Goal: Task Accomplishment & Management: Use online tool/utility

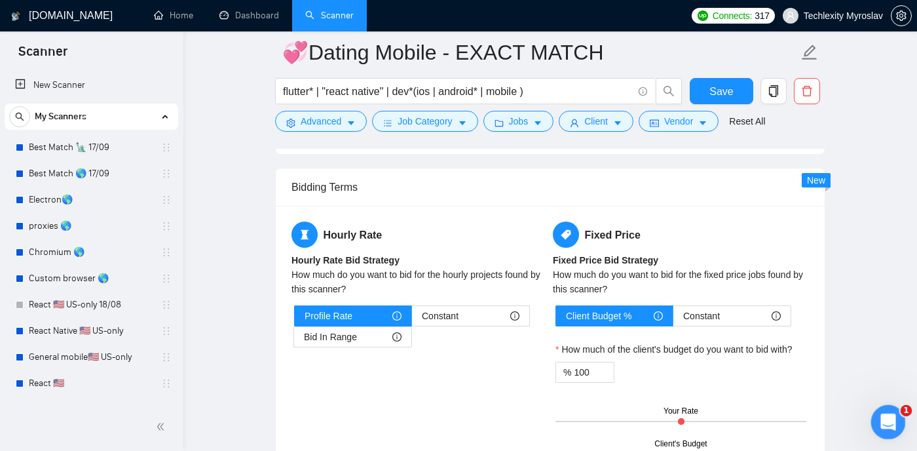
click at [886, 422] on icon "Відкрити програму для спілкування Intercom" at bounding box center [887, 420] width 22 height 22
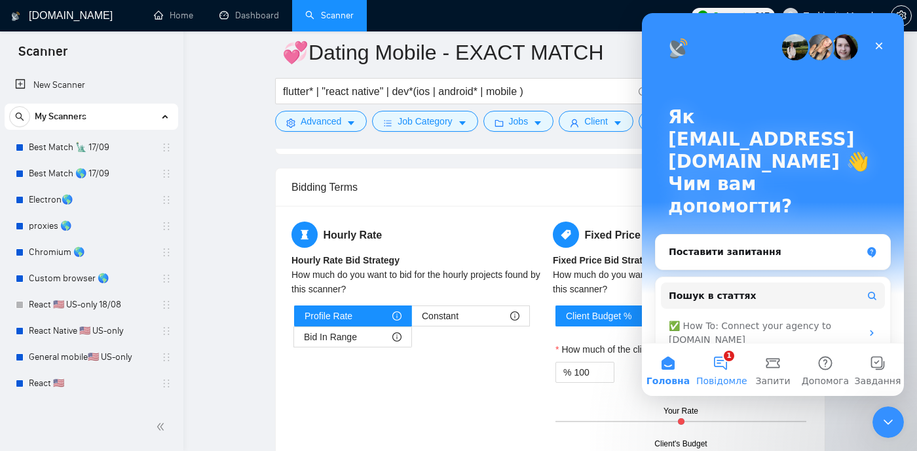
click at [726, 371] on button "1 Повідомлення" at bounding box center [720, 369] width 52 height 52
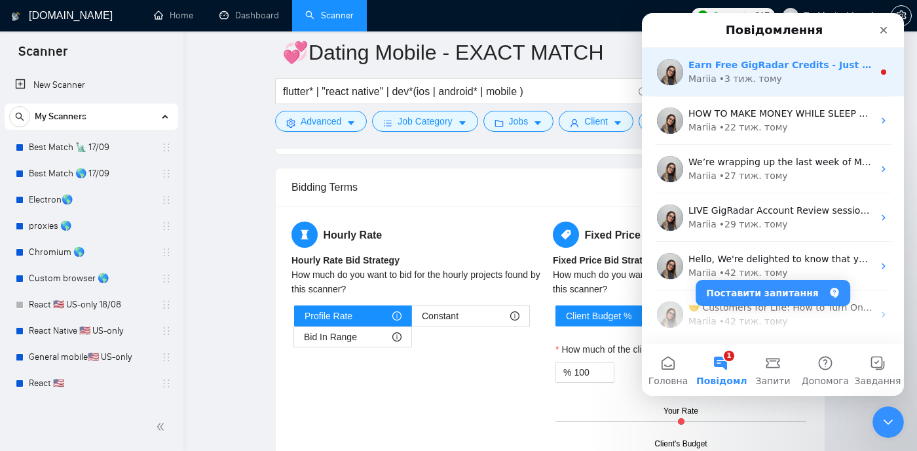
click at [821, 77] on div "Mariia • 3 тиж. тому" at bounding box center [781, 79] width 185 height 14
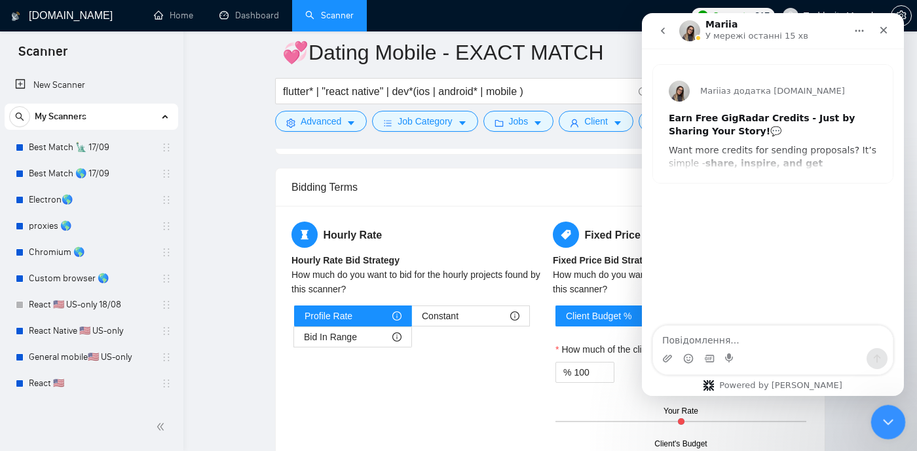
click at [890, 417] on icon "Закрити програму для спілкування Intercom" at bounding box center [887, 420] width 16 height 16
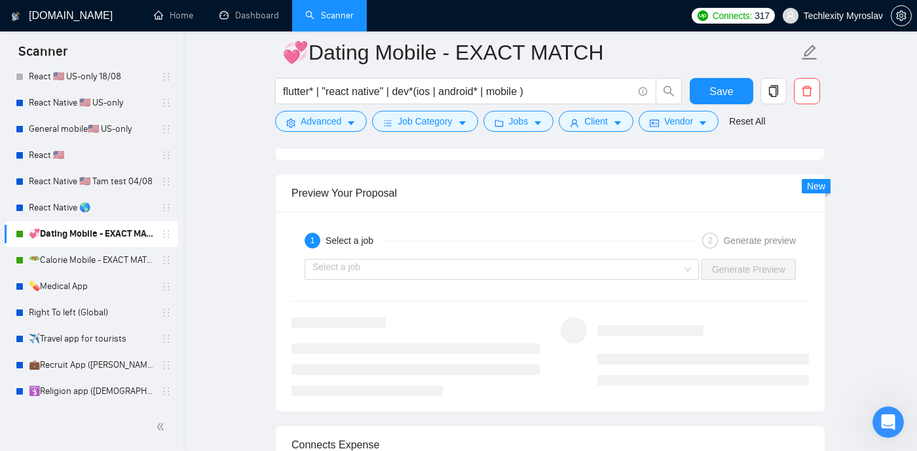
scroll to position [237, 0]
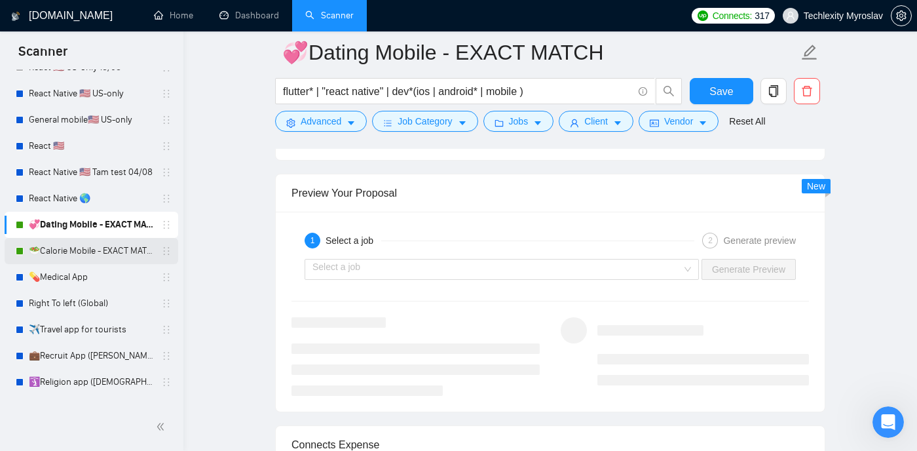
click at [117, 249] on link "🥗Calorie Mobile - EXACT MATCH" at bounding box center [91, 251] width 124 height 26
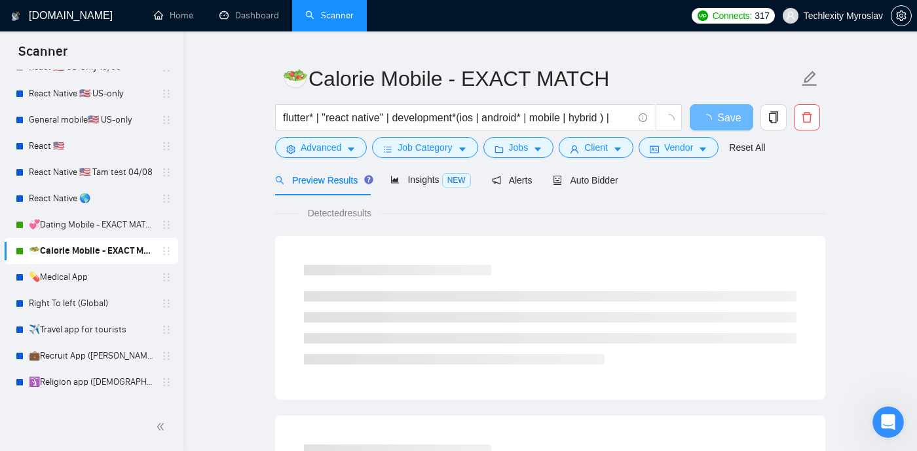
scroll to position [41, 0]
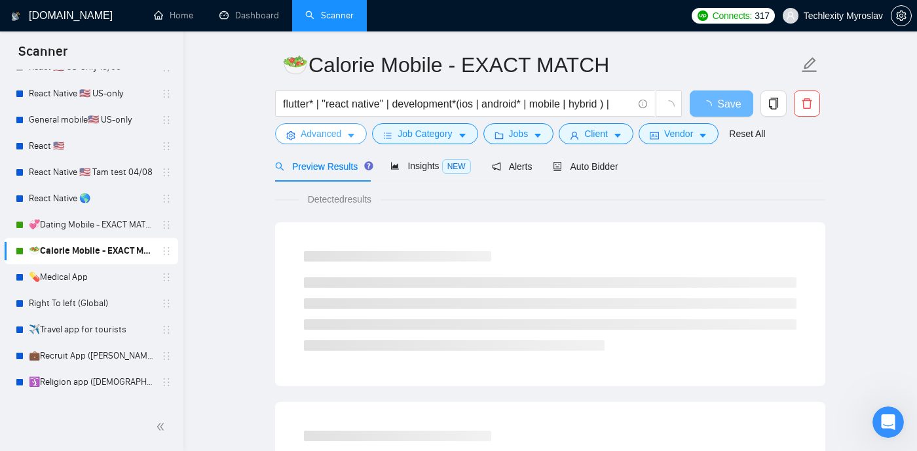
click at [352, 136] on icon "caret-down" at bounding box center [351, 136] width 7 height 4
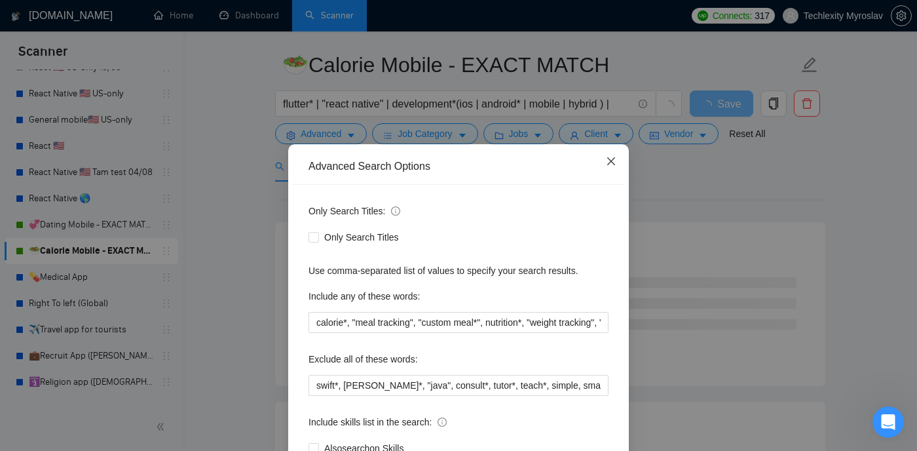
click at [608, 163] on icon "close" at bounding box center [611, 161] width 10 height 10
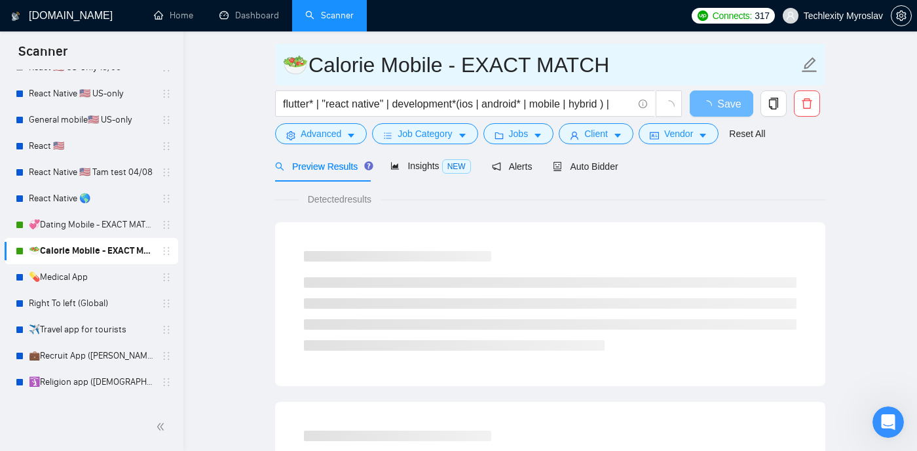
click at [448, 67] on input "🥗Calorie Mobile - EXACT MATCH" at bounding box center [540, 64] width 516 height 33
drag, startPoint x: 455, startPoint y: 64, endPoint x: 427, endPoint y: 64, distance: 27.5
click at [427, 64] on input "🥗Calorie Mobile - EXACT MATCH" at bounding box center [540, 64] width 516 height 33
click at [428, 64] on input "🥗Calorie Mobile - EXACT MATCH" at bounding box center [540, 64] width 516 height 33
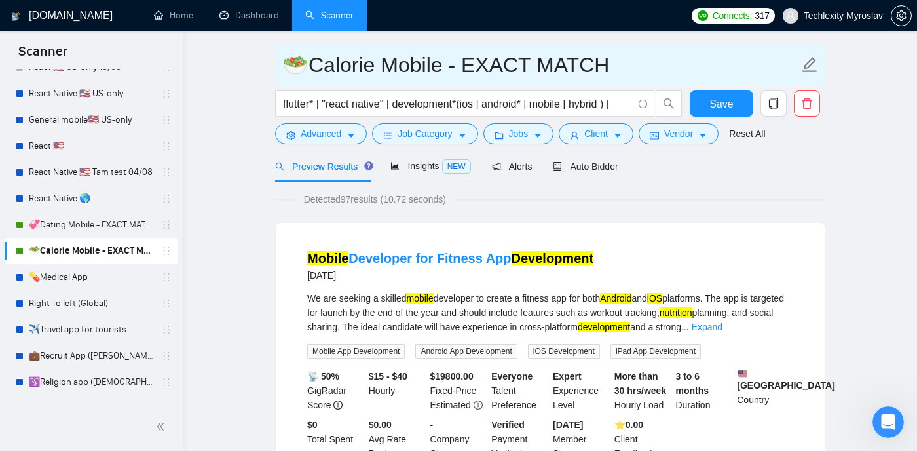
drag, startPoint x: 456, startPoint y: 65, endPoint x: 433, endPoint y: 65, distance: 22.9
click at [433, 65] on input "🥗Calorie Mobile - EXACT MATCH" at bounding box center [540, 64] width 516 height 33
type input "🥗Calorie MobileEXACT MATCH"
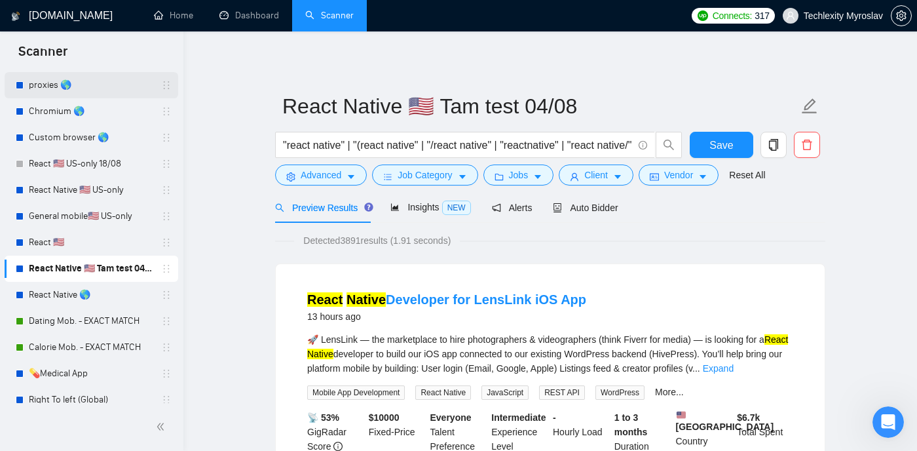
scroll to position [228, 0]
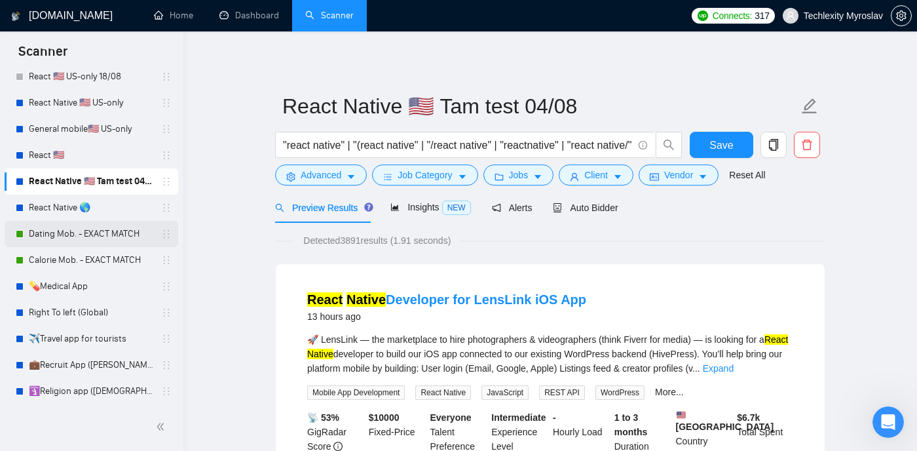
click at [111, 237] on link "Dating Mob. - EXACT MATCH" at bounding box center [91, 234] width 124 height 26
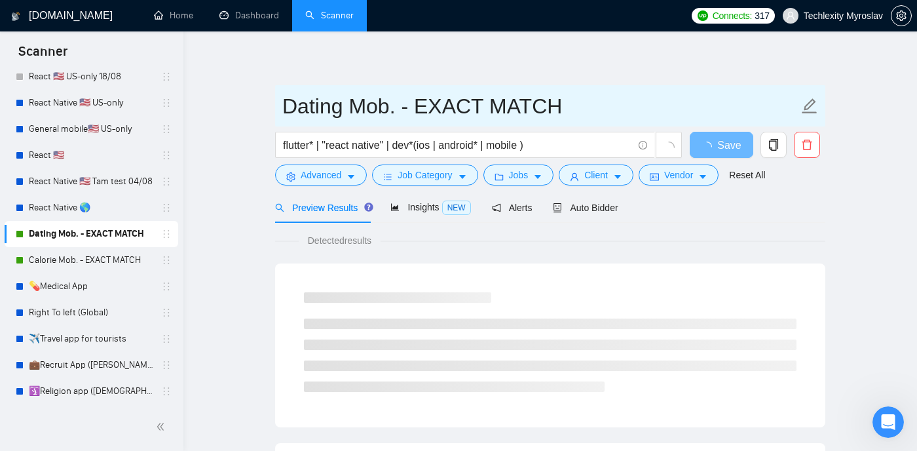
drag, startPoint x: 412, startPoint y: 106, endPoint x: 395, endPoint y: 106, distance: 17.0
click at [395, 106] on input "Dating Mob. - EXACT MATCH" at bounding box center [540, 106] width 516 height 33
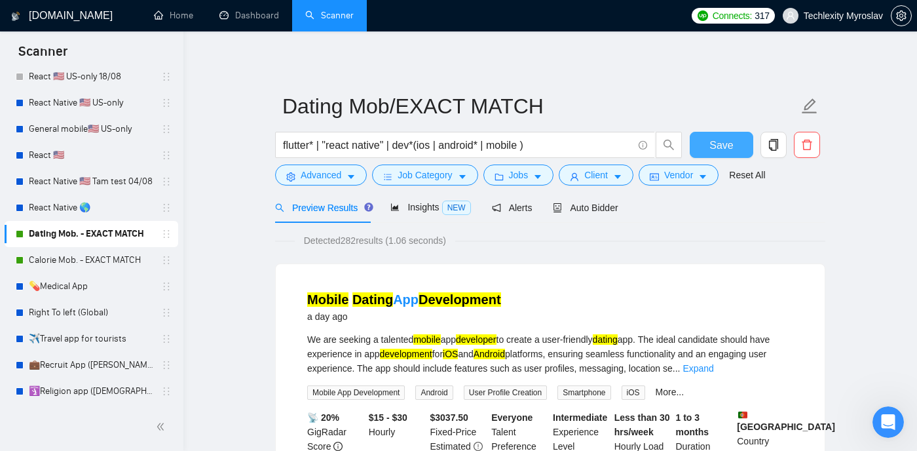
click at [715, 145] on span "Save" at bounding box center [722, 145] width 24 height 16
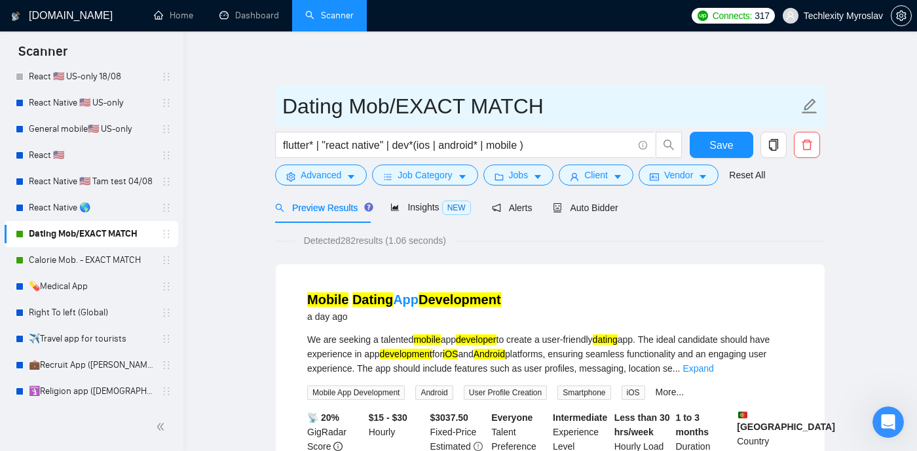
drag, startPoint x: 546, startPoint y: 108, endPoint x: 394, endPoint y: 112, distance: 151.4
click at [394, 112] on input "Dating Mob/EXACT MATCH" at bounding box center [540, 106] width 516 height 33
type input "Dating Mob. - exact"
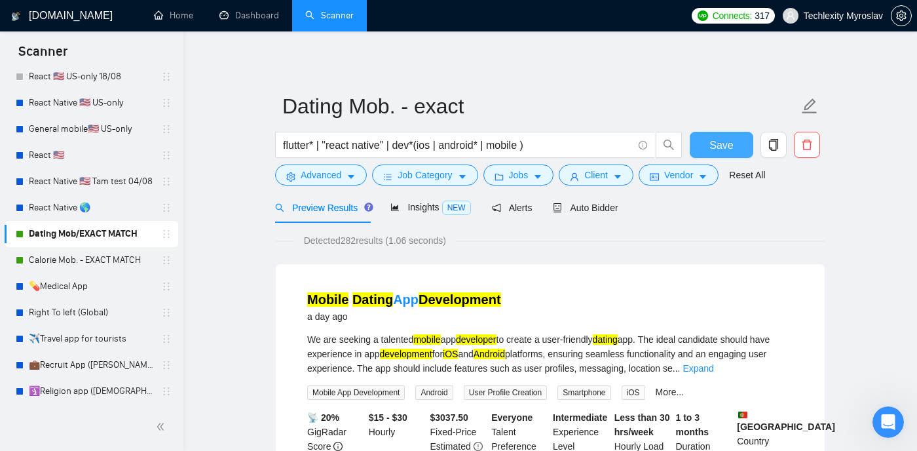
click at [725, 142] on span "Save" at bounding box center [722, 145] width 24 height 16
click at [118, 263] on link "Calorie Mob. - EXACT MATCH" at bounding box center [91, 260] width 124 height 26
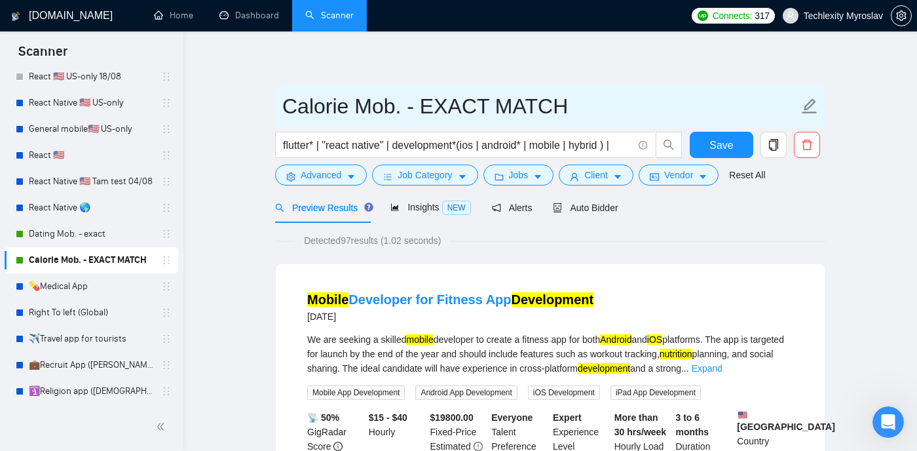
drag, startPoint x: 561, startPoint y: 107, endPoint x: 417, endPoint y: 107, distance: 144.1
click at [416, 107] on input "Calorie Mob. - EXACT MATCH" at bounding box center [540, 106] width 516 height 33
type input "Calorie Mob. - exact"
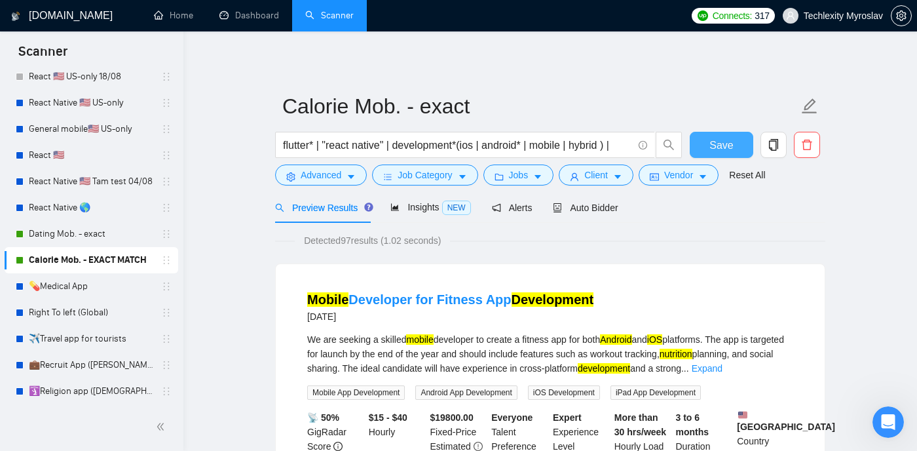
click at [707, 145] on button "Save" at bounding box center [722, 145] width 64 height 26
click at [111, 309] on link "Right To left (Global)" at bounding box center [91, 312] width 124 height 26
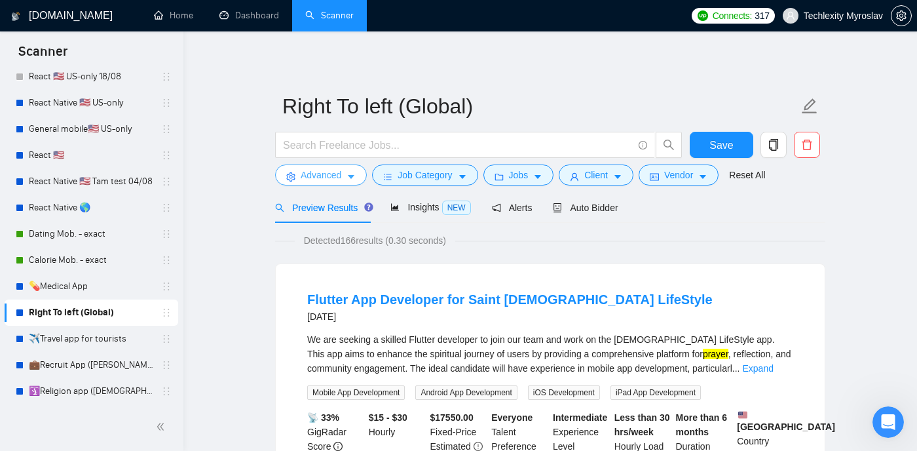
click at [351, 176] on icon "caret-down" at bounding box center [351, 178] width 7 height 4
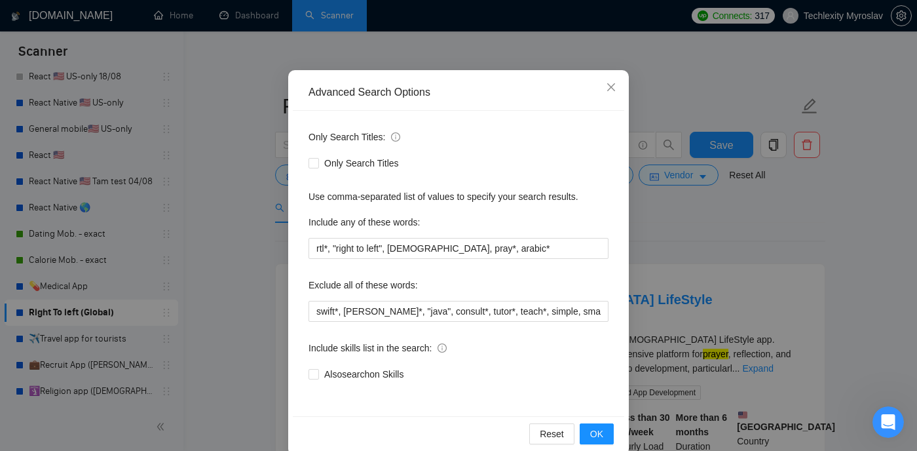
scroll to position [93, 0]
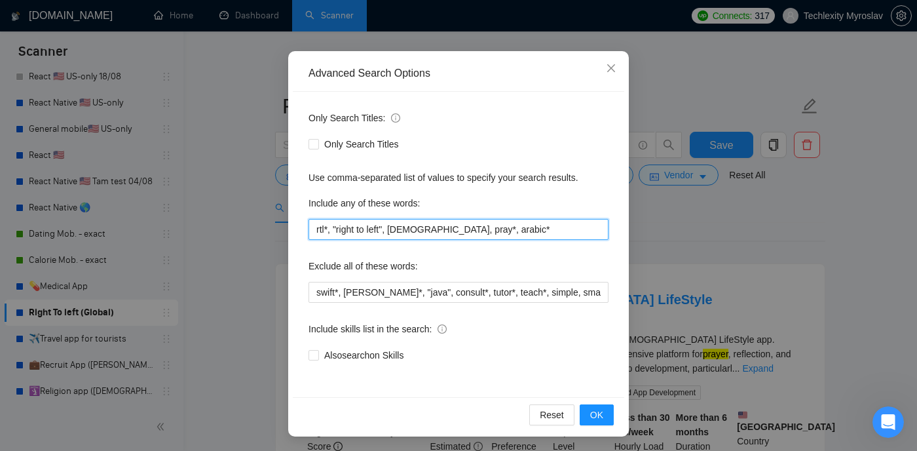
click at [509, 231] on input "rtl*, "right to left", [DEMOGRAPHIC_DATA], pray*, arabic*" at bounding box center [459, 229] width 300 height 21
paste input "RTL support"
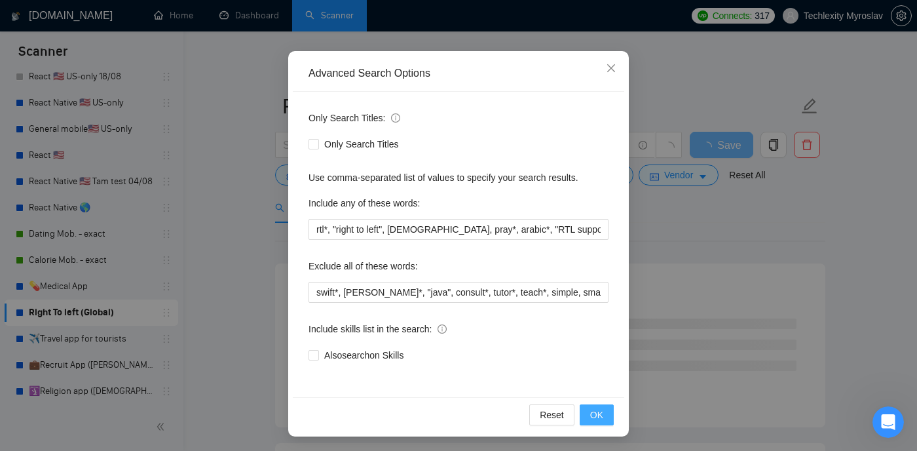
click at [588, 409] on button "OK" at bounding box center [597, 414] width 34 height 21
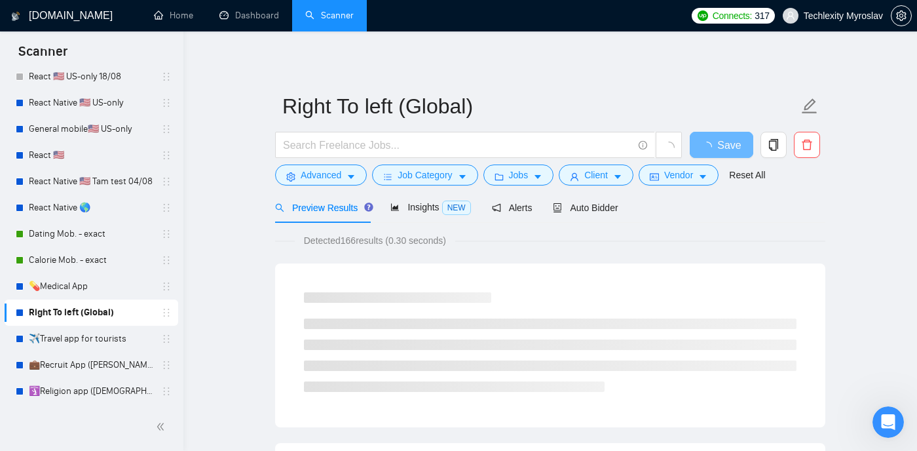
scroll to position [29, 0]
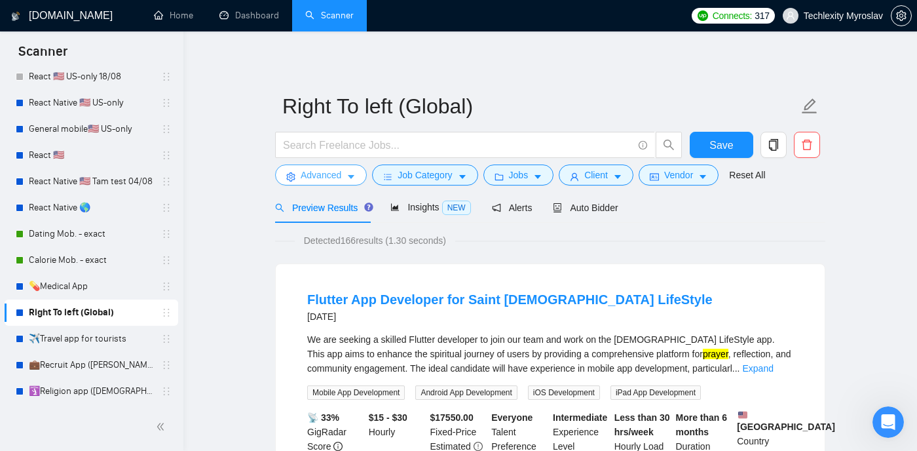
click at [341, 171] on span "Advanced" at bounding box center [321, 175] width 41 height 14
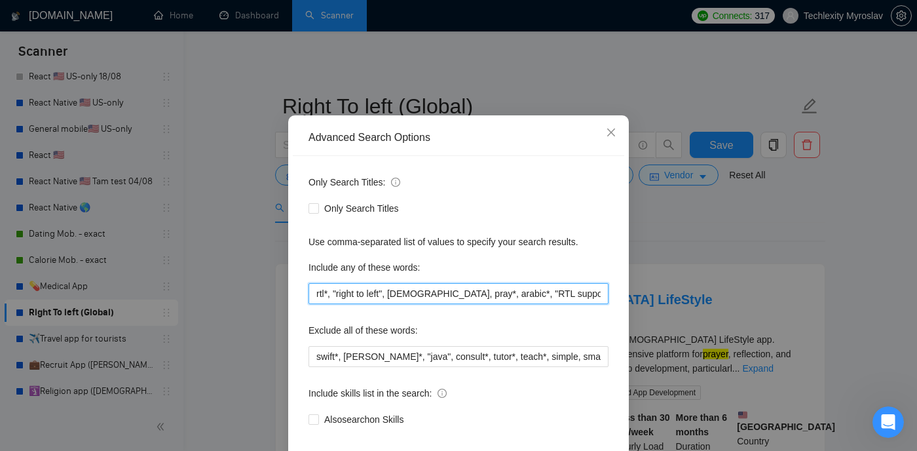
click at [569, 304] on input "rtl*, "right to left", [DEMOGRAPHIC_DATA], pray*, arabic*, "RTL support"" at bounding box center [459, 293] width 300 height 21
paste input "RTL layout"
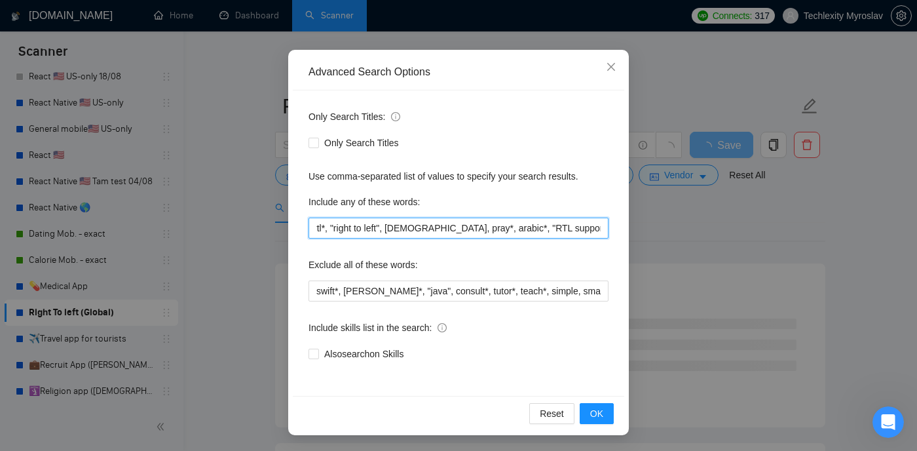
scroll to position [0, 7]
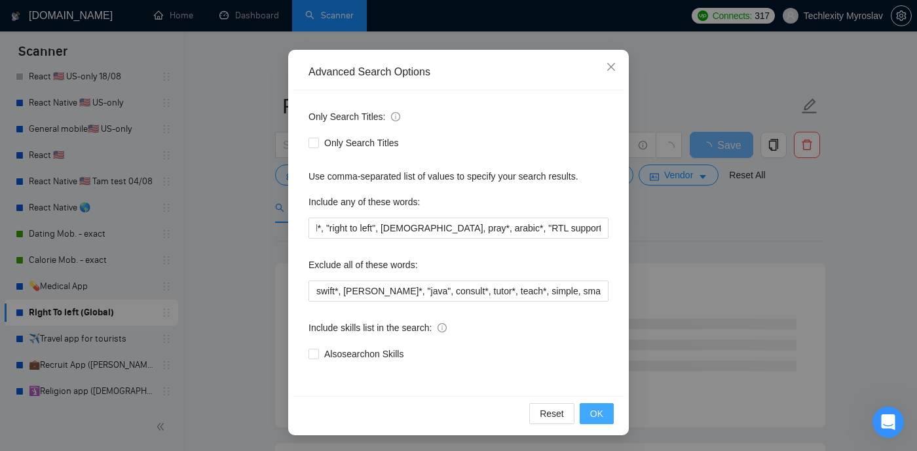
click at [590, 406] on button "OK" at bounding box center [597, 413] width 34 height 21
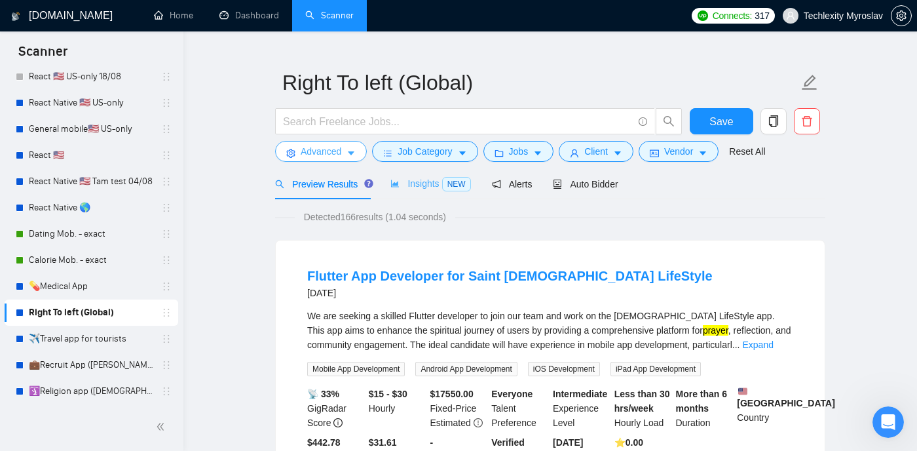
scroll to position [30, 0]
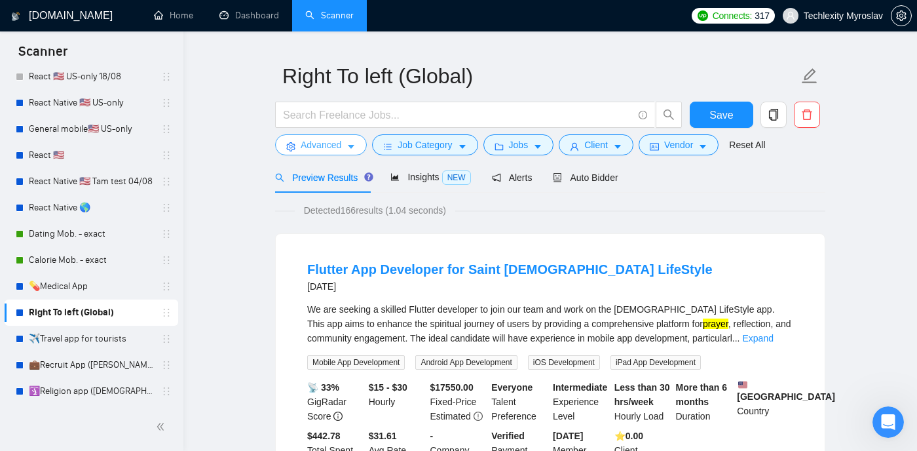
click at [354, 149] on icon "caret-down" at bounding box center [351, 146] width 9 height 9
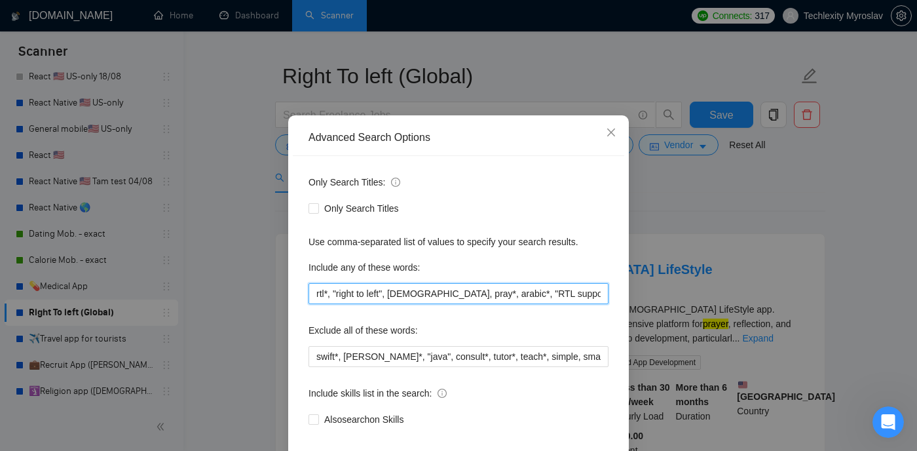
scroll to position [0, 10]
drag, startPoint x: 489, startPoint y: 321, endPoint x: 674, endPoint y: 318, distance: 184.8
click at [674, 318] on div "Advanced Search Options Only Search Titles: Only Search Titles Use comma-separa…" at bounding box center [458, 225] width 917 height 451
paste input "Urdu support"
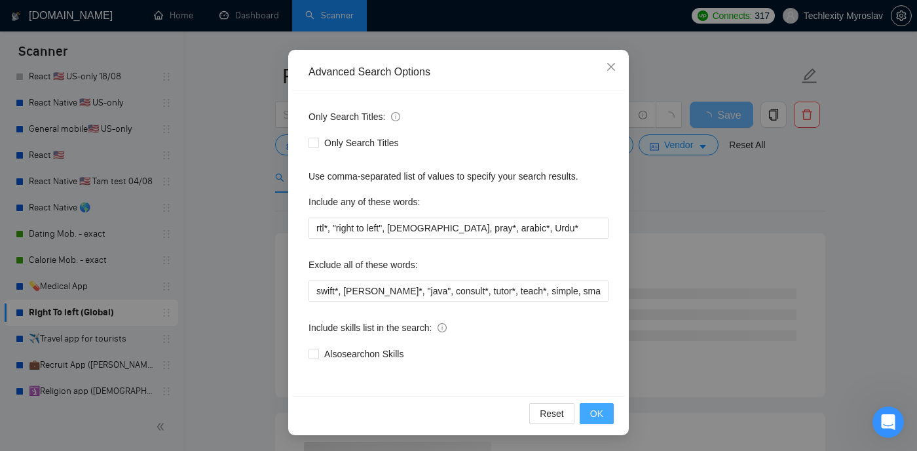
click at [587, 407] on button "OK" at bounding box center [597, 413] width 34 height 21
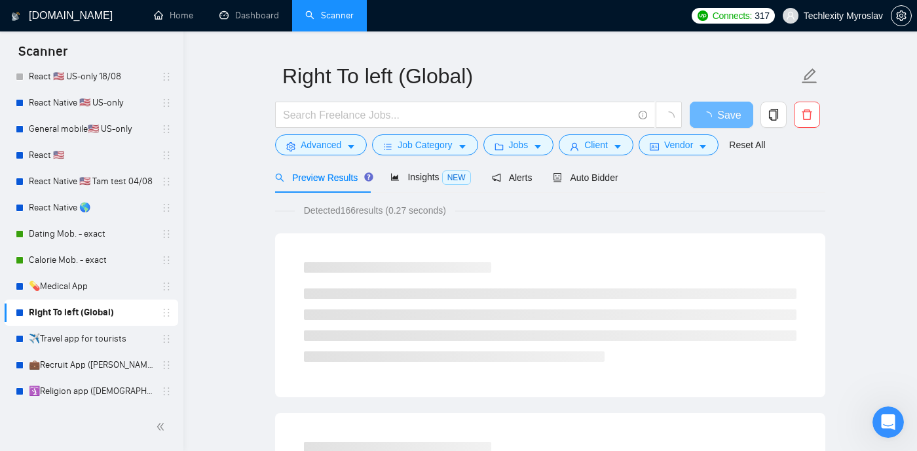
scroll to position [29, 0]
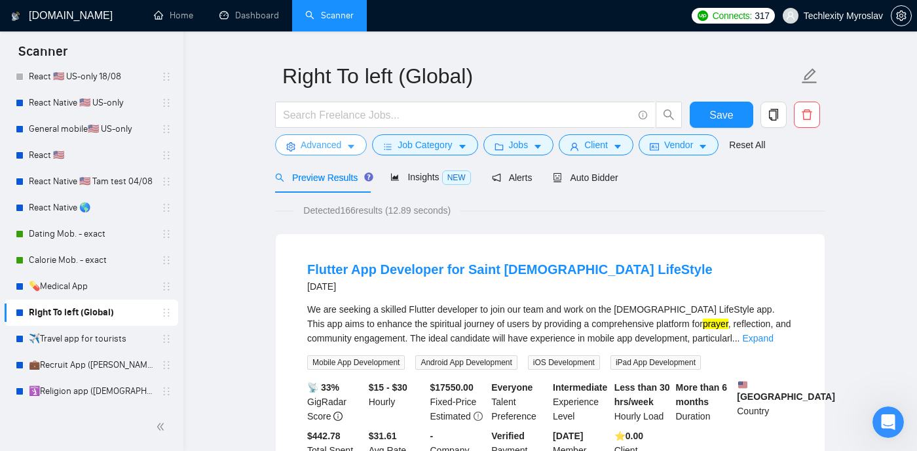
click at [347, 143] on button "Advanced" at bounding box center [321, 144] width 92 height 21
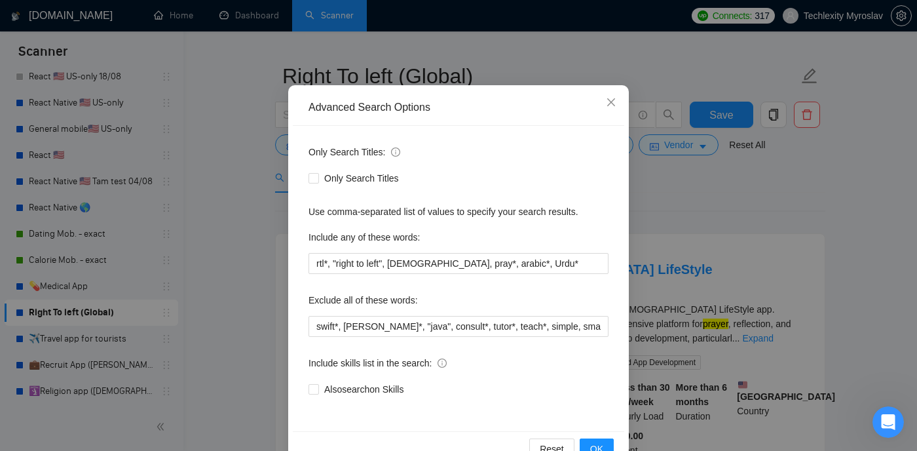
scroll to position [62, 0]
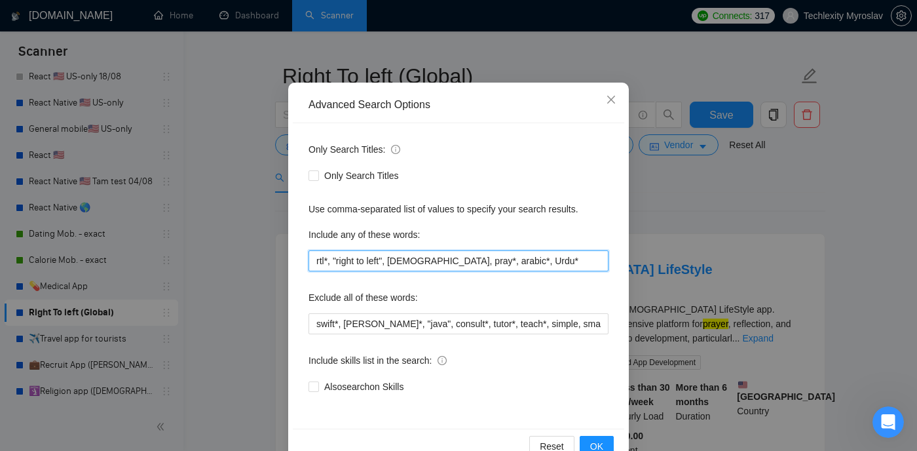
click at [527, 258] on input "rtl*, "right to left", [DEMOGRAPHIC_DATA], pray*, arabic*, Urdu*" at bounding box center [459, 260] width 300 height 21
paste input "Arabic UI/UX"
click at [519, 258] on input "rtl*, "right to left", [DEMOGRAPHIC_DATA], pray*, arabic*, Urdu*, Arabic UI/UX"" at bounding box center [459, 260] width 300 height 21
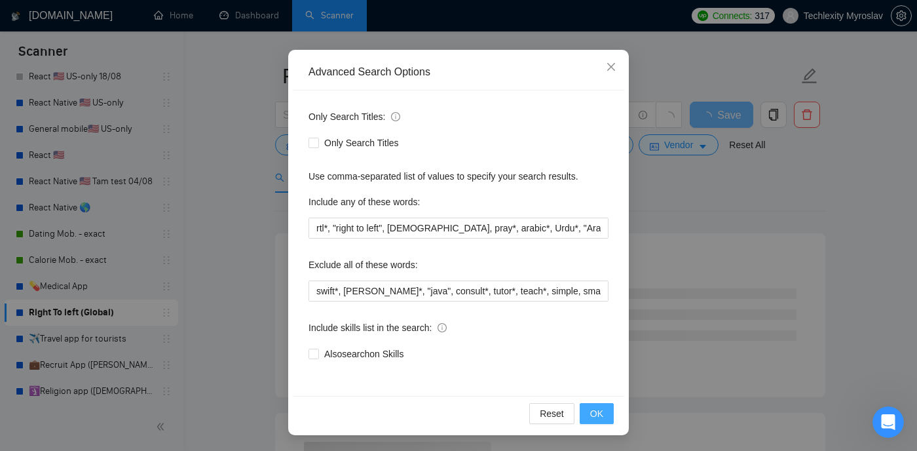
click at [605, 411] on button "OK" at bounding box center [597, 413] width 34 height 21
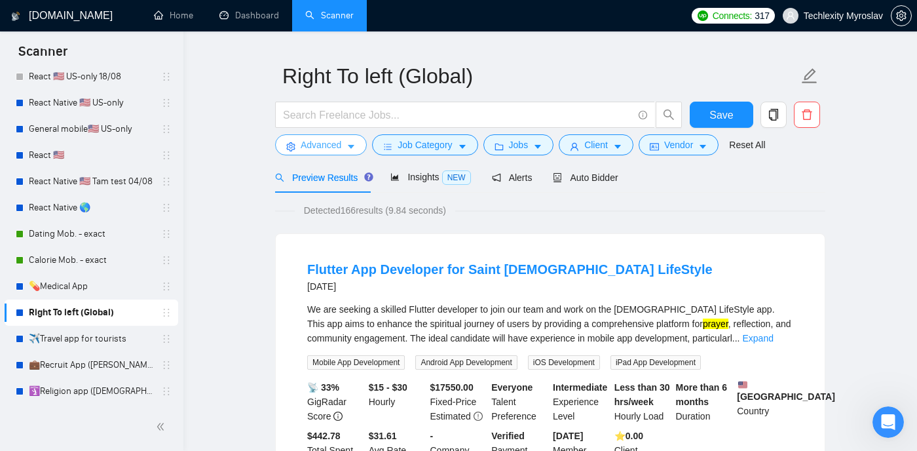
click at [317, 147] on span "Advanced" at bounding box center [321, 145] width 41 height 14
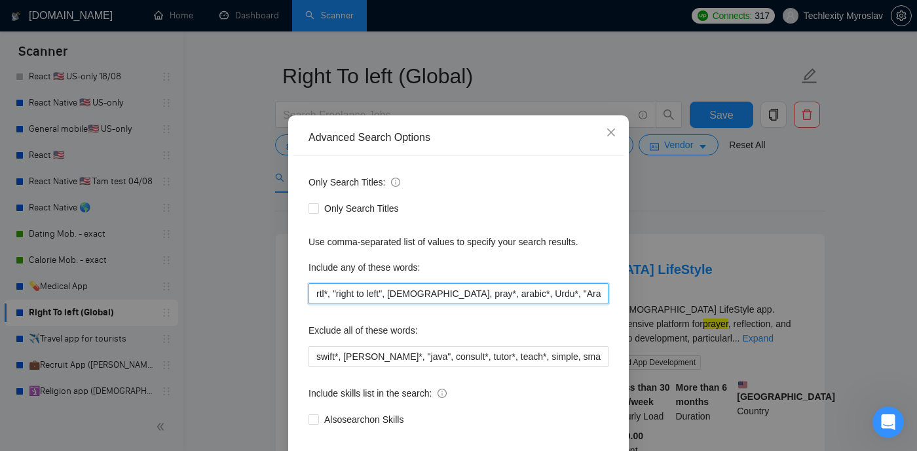
drag, startPoint x: 517, startPoint y: 320, endPoint x: 614, endPoint y: 319, distance: 97.0
click at [614, 319] on div "Only Search Titles: Only Search Titles Use comma-separated list of values to sp…" at bounding box center [459, 308] width 332 height 305
type input "rtl*, "right to left", [DEMOGRAPHIC_DATA], pray*, arabic*,"
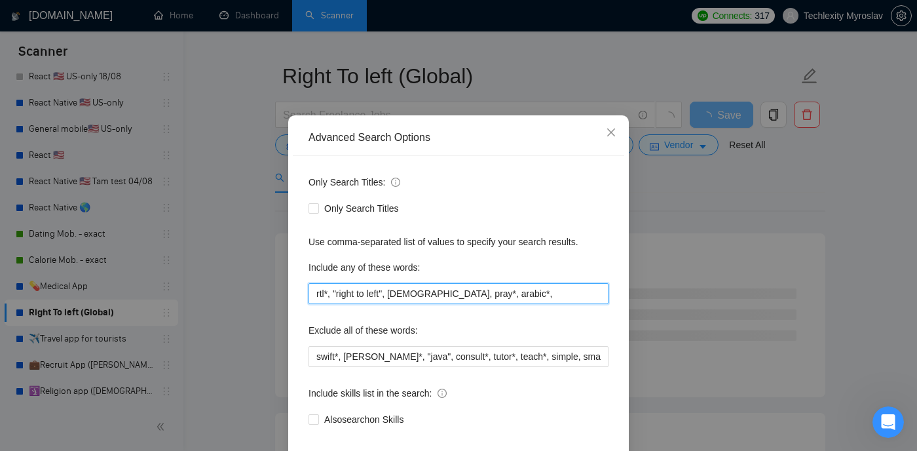
drag, startPoint x: 484, startPoint y: 321, endPoint x: 256, endPoint y: 320, distance: 228.7
click at [256, 319] on div "Advanced Search Options Only Search Titles: Only Search Titles Use comma-separa…" at bounding box center [458, 225] width 917 height 451
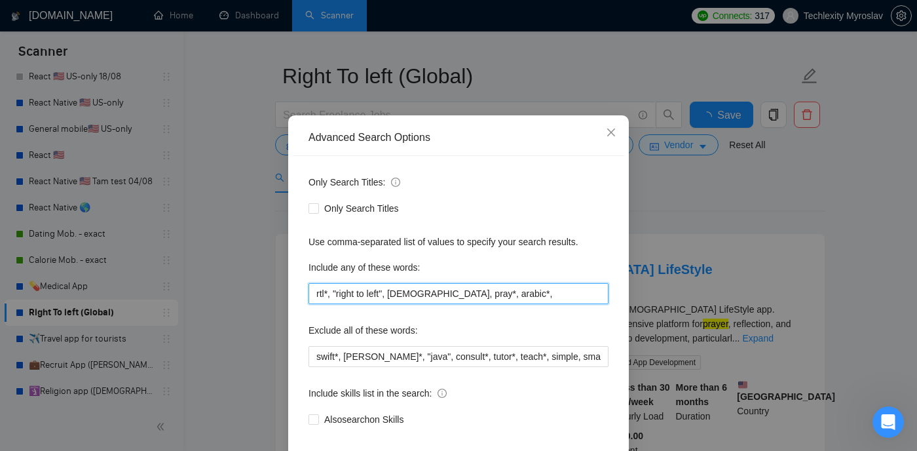
click at [396, 304] on input "rtl*, "right to left", [DEMOGRAPHIC_DATA], pray*, arabic*," at bounding box center [459, 293] width 300 height 21
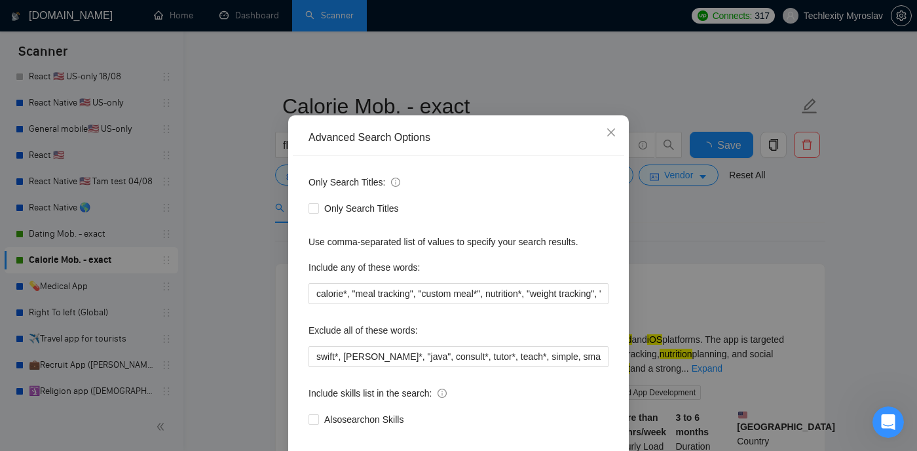
click at [71, 290] on div "Advanced Search Options Only Search Titles: Only Search Titles Use comma-separa…" at bounding box center [458, 225] width 917 height 451
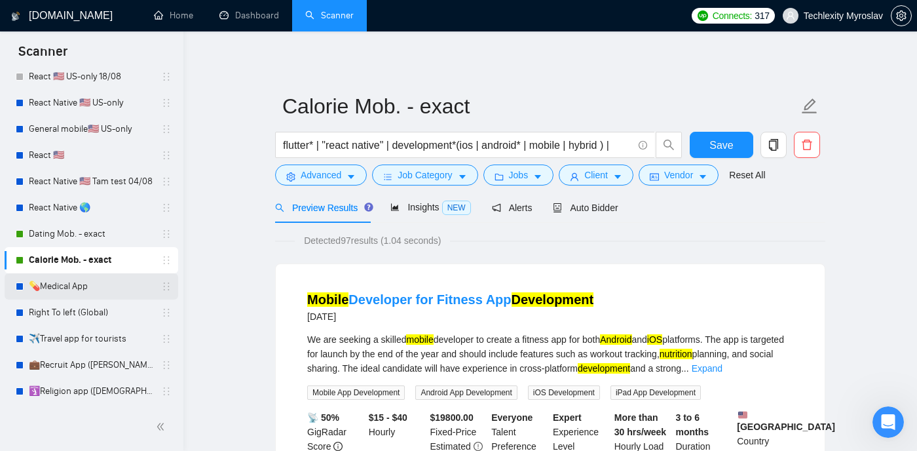
click at [96, 290] on link "💊Medical App" at bounding box center [91, 286] width 124 height 26
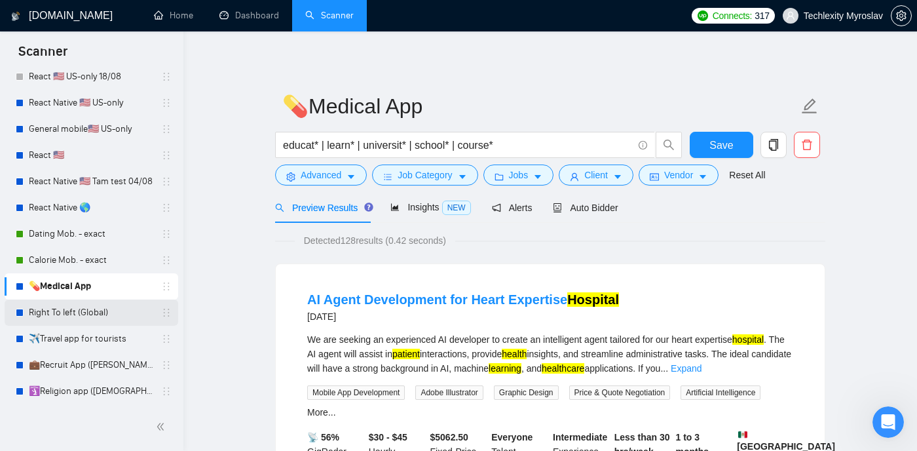
click at [69, 305] on link "Right To left (Global)" at bounding box center [91, 312] width 124 height 26
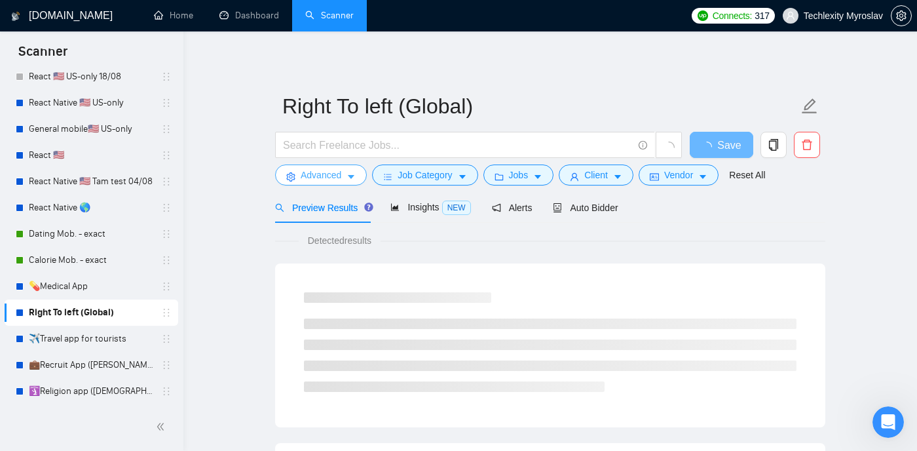
click at [341, 164] on button "Advanced" at bounding box center [321, 174] width 92 height 21
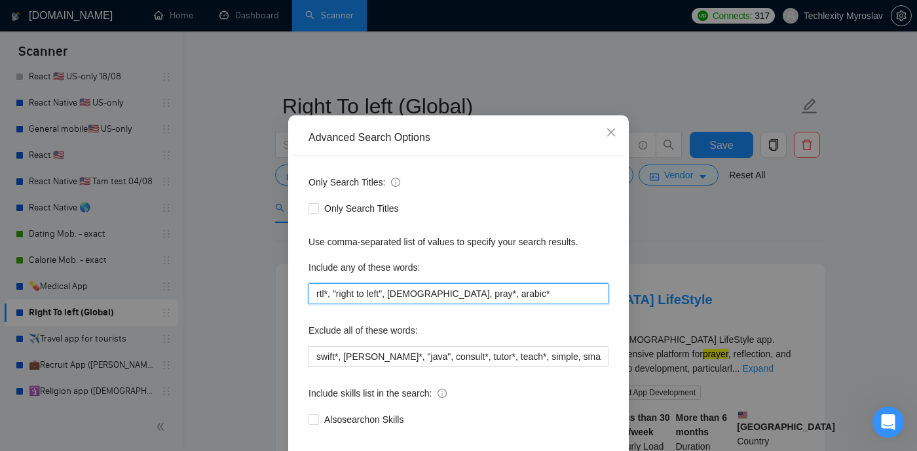
drag, startPoint x: 502, startPoint y: 320, endPoint x: 283, endPoint y: 316, distance: 218.9
click at [283, 316] on div "Advanced Search Options Only Search Titles: Only Search Titles Use comma-separa…" at bounding box center [458, 225] width 917 height 451
click at [505, 304] on input "rtl*, "right to left", [DEMOGRAPHIC_DATA], pray*, arabic*" at bounding box center [459, 293] width 300 height 21
paste input "arabic language"
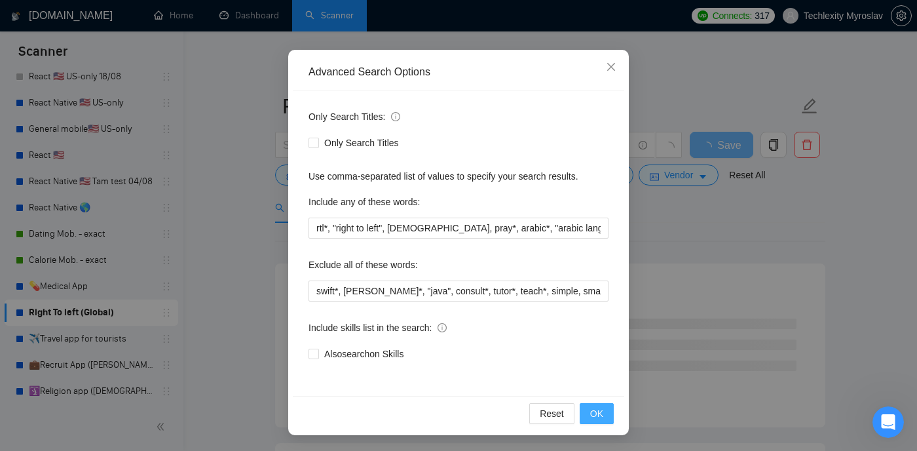
click at [594, 411] on span "OK" at bounding box center [596, 413] width 13 height 14
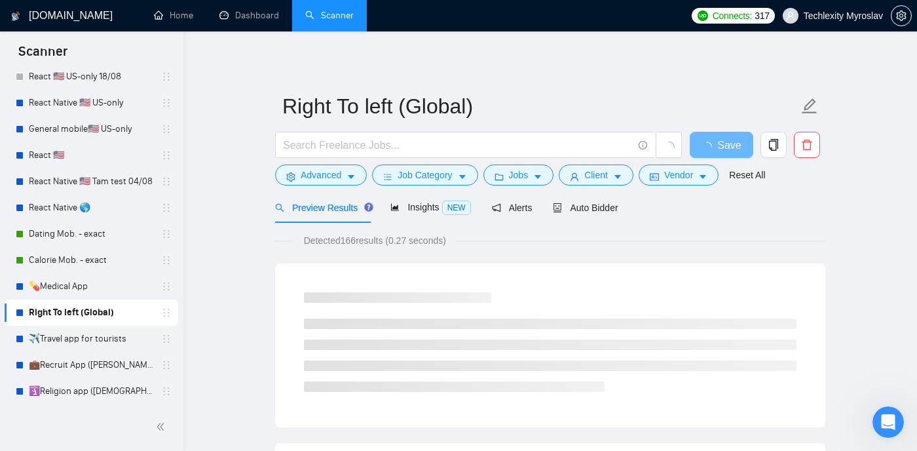
scroll to position [29, 0]
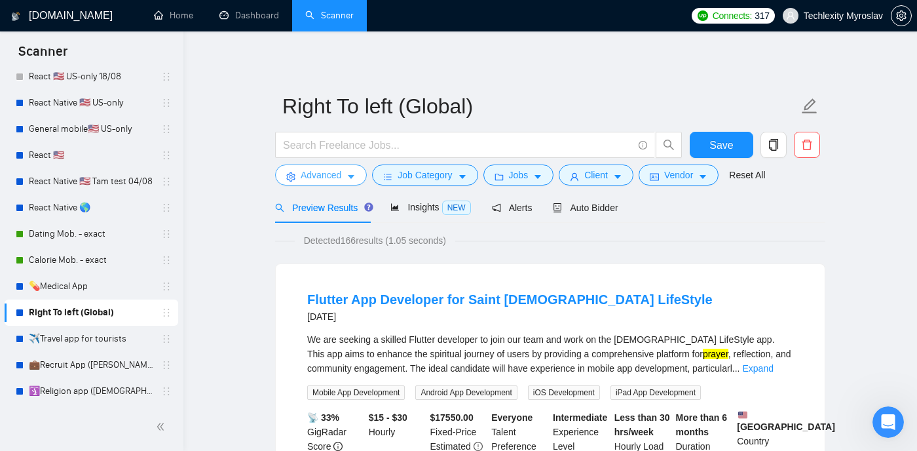
click at [346, 182] on button "Advanced" at bounding box center [321, 174] width 92 height 21
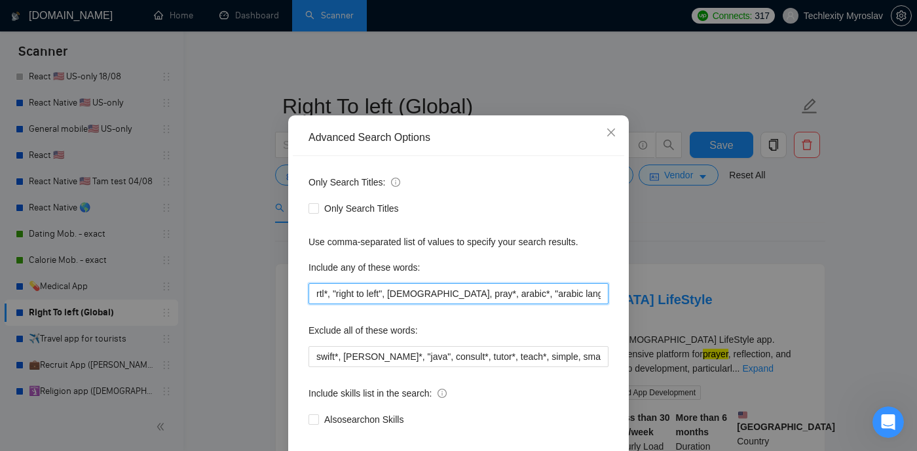
drag, startPoint x: 560, startPoint y: 322, endPoint x: 496, endPoint y: 322, distance: 63.6
click at [496, 304] on input "rtl*, "right to left", [DEMOGRAPHIC_DATA], pray*, arabic*, "arabic language"" at bounding box center [459, 293] width 300 height 21
paste input "[DEMOGRAPHIC_DATA] app"
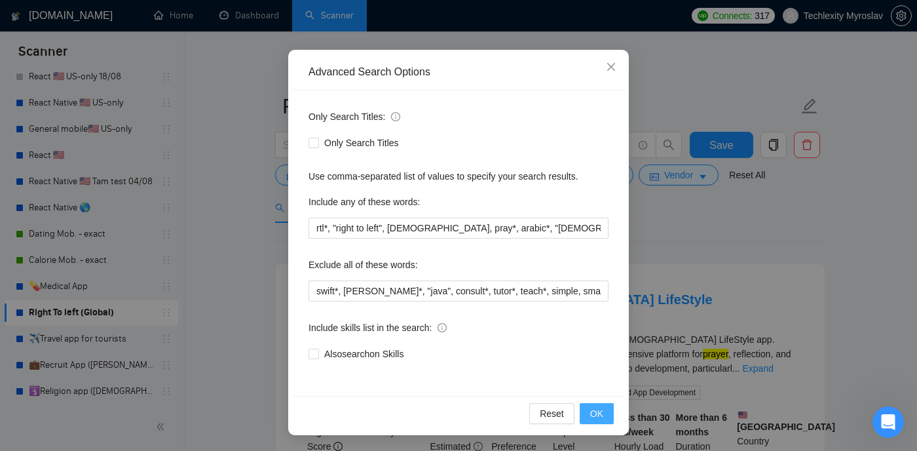
click at [601, 413] on span "OK" at bounding box center [596, 413] width 13 height 14
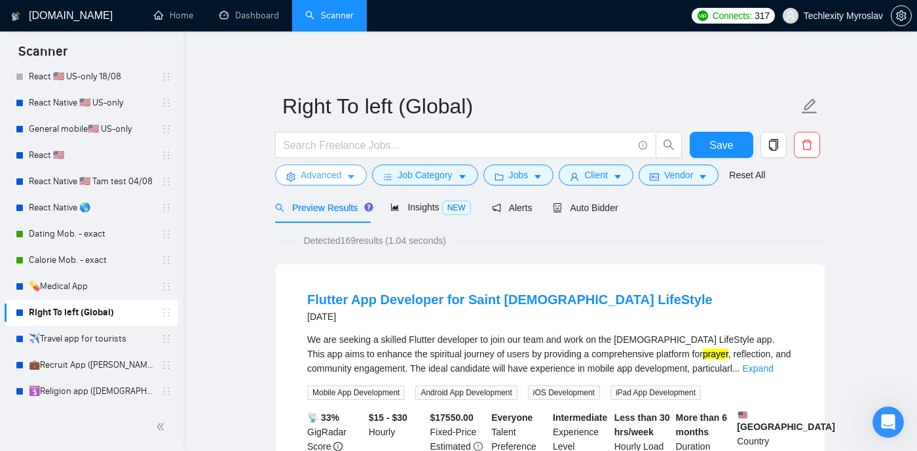
click at [332, 182] on button "Advanced" at bounding box center [321, 174] width 92 height 21
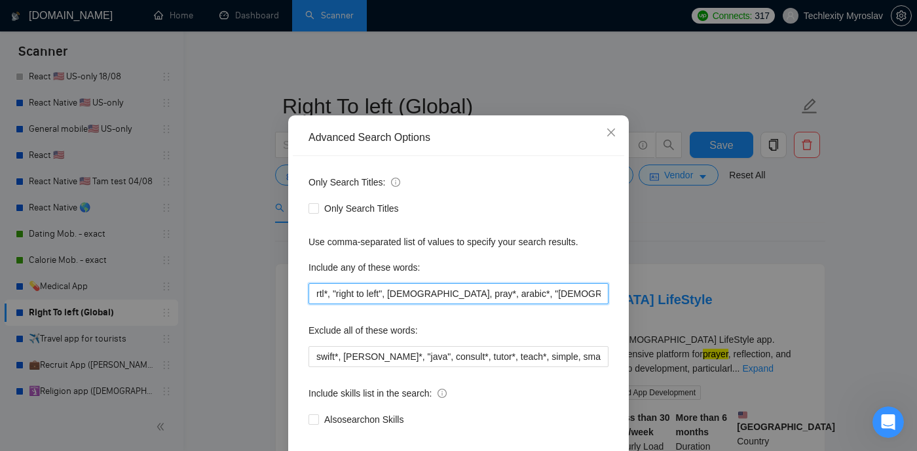
click at [554, 304] on input "rtl*, "right to left", [DEMOGRAPHIC_DATA], pray*, arabic*, "[DEMOGRAPHIC_DATA] …" at bounding box center [459, 293] width 300 height 21
paste input "[DEMOGRAPHIC_DATA] app"
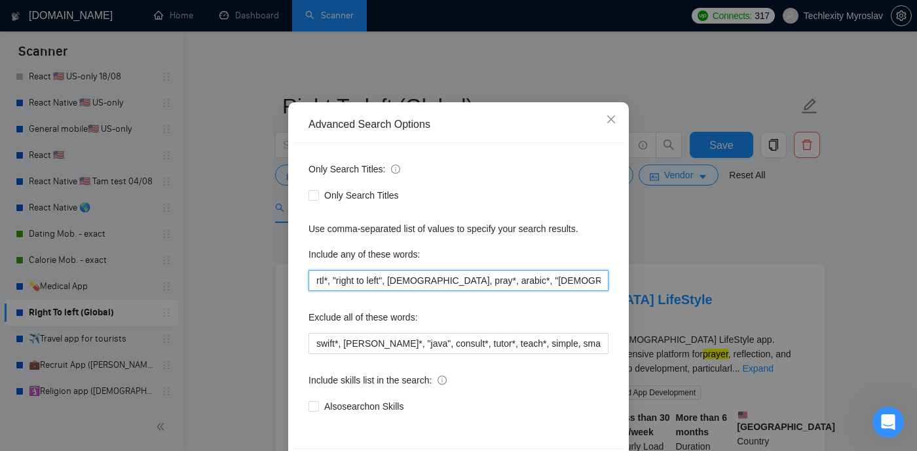
scroll to position [94, 0]
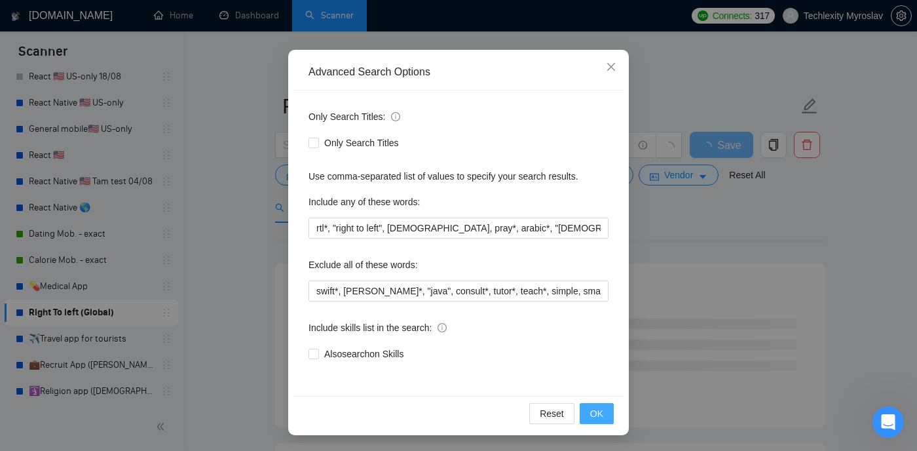
click at [605, 413] on button "OK" at bounding box center [597, 413] width 34 height 21
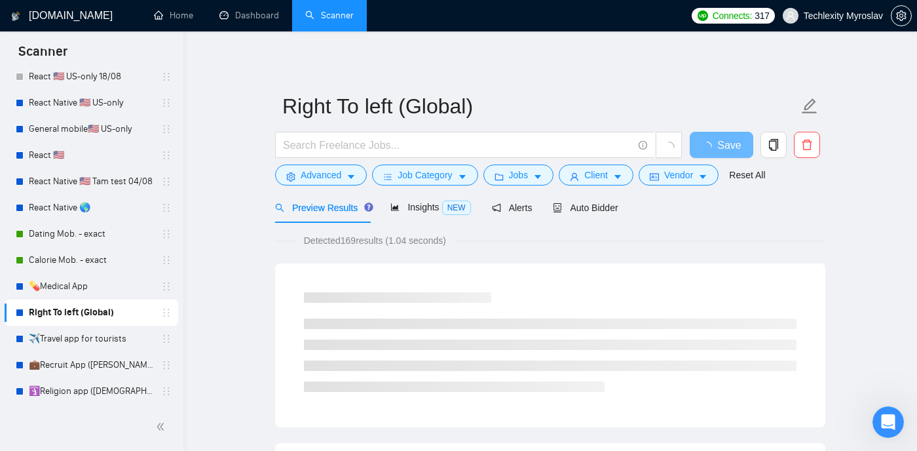
scroll to position [29, 0]
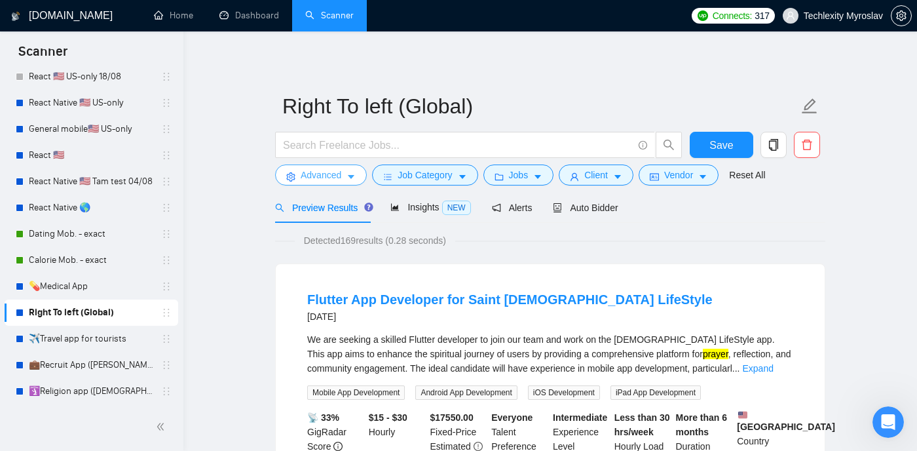
click at [317, 168] on span "Advanced" at bounding box center [321, 175] width 41 height 14
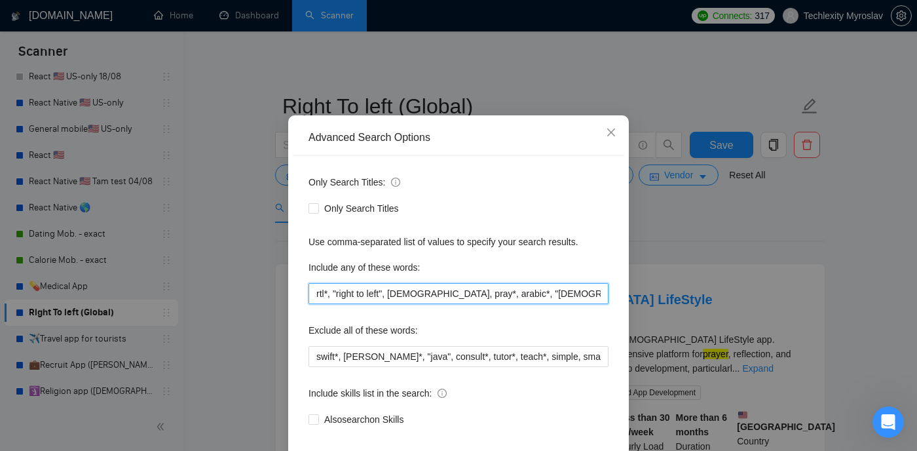
click at [600, 304] on input "rtl*, "right to left", [DEMOGRAPHIC_DATA], pray*, arabic*, "[DEMOGRAPHIC_DATA] …" at bounding box center [459, 293] width 300 height 21
paste input "prayer app"
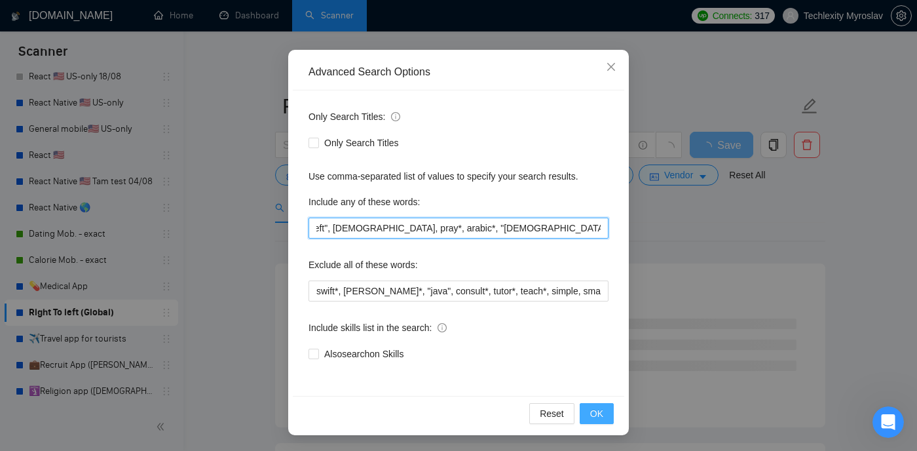
scroll to position [0, 58]
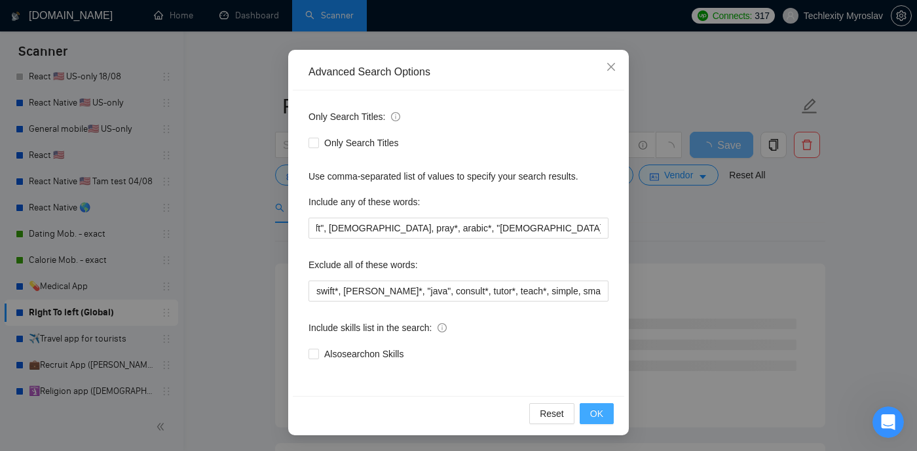
click at [594, 406] on span "OK" at bounding box center [596, 413] width 13 height 14
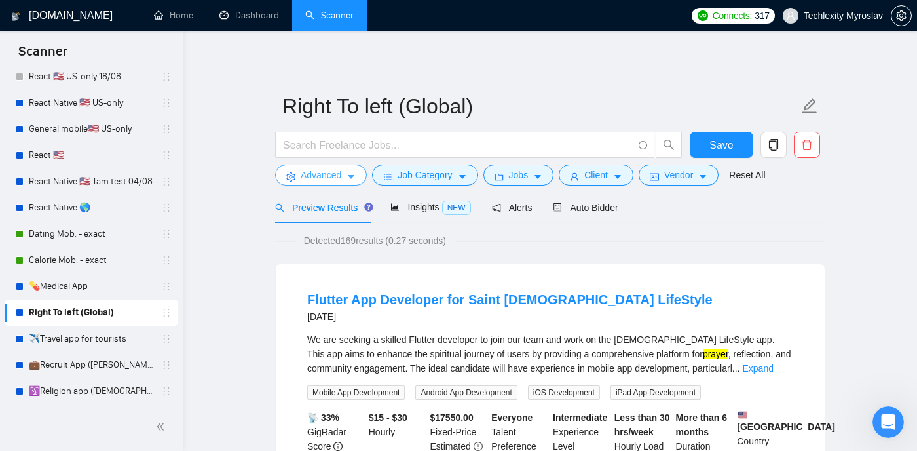
click at [355, 176] on icon "caret-down" at bounding box center [351, 176] width 9 height 9
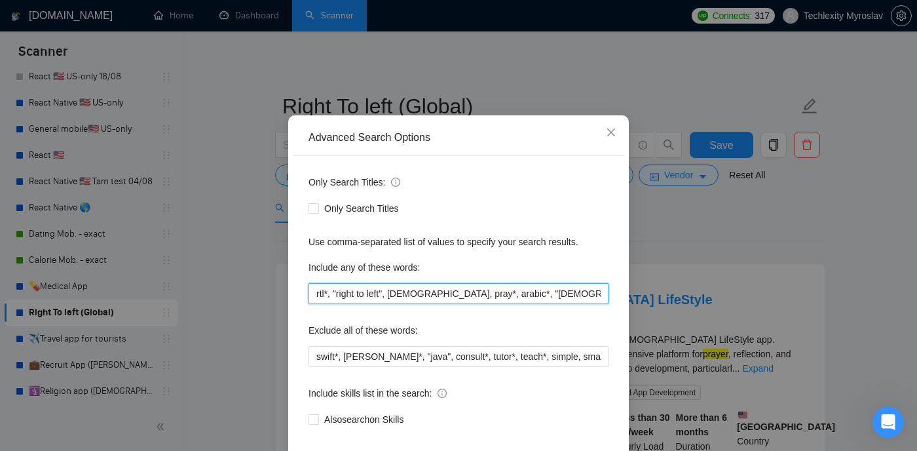
click at [603, 304] on input "rtl*, "right to left", [DEMOGRAPHIC_DATA], pray*, arabic*, "[DEMOGRAPHIC_DATA] …" at bounding box center [459, 293] width 300 height 21
paste input "[DATE] app"
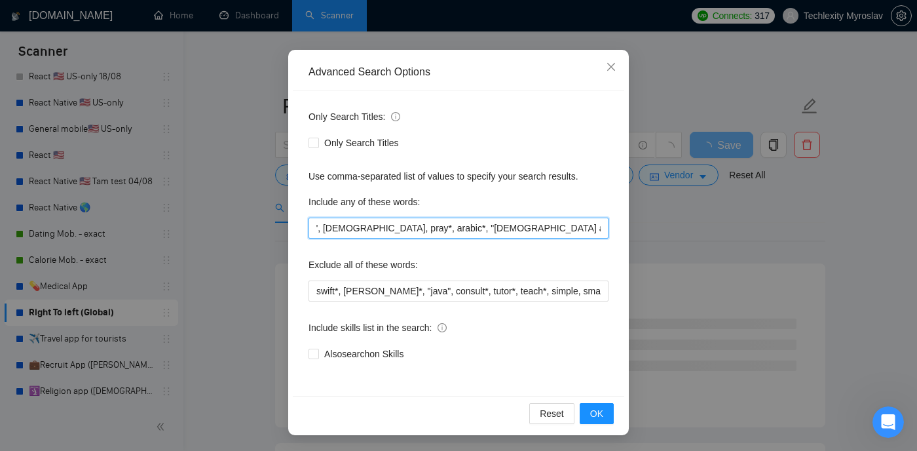
click at [591, 231] on input "rtl*, "right to left", [DEMOGRAPHIC_DATA], pray*, arabic*, "[DEMOGRAPHIC_DATA] …" at bounding box center [459, 228] width 300 height 21
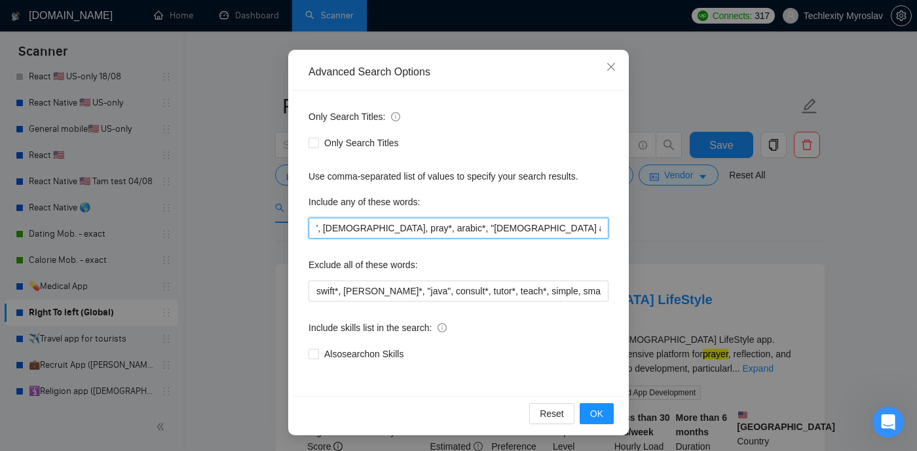
scroll to position [0, 115]
drag, startPoint x: 575, startPoint y: 221, endPoint x: 660, endPoint y: 223, distance: 85.9
click at [660, 223] on div "Advanced Search Options Only Search Titles: Only Search Titles Use comma-separa…" at bounding box center [458, 225] width 917 height 451
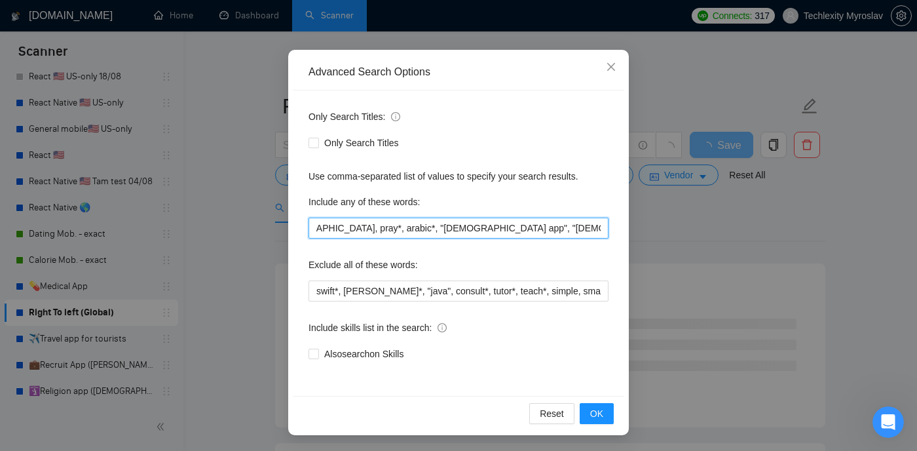
click at [591, 222] on input "rtl*, "right to left", [DEMOGRAPHIC_DATA], pray*, arabic*, "[DEMOGRAPHIC_DATA] …" at bounding box center [459, 228] width 300 height 21
drag, startPoint x: 601, startPoint y: 229, endPoint x: 622, endPoint y: 229, distance: 21.0
click at [601, 229] on input "rtl*, "right to left", [DEMOGRAPHIC_DATA], pray*, arabic*, "[DEMOGRAPHIC_DATA] …" at bounding box center [459, 228] width 300 height 21
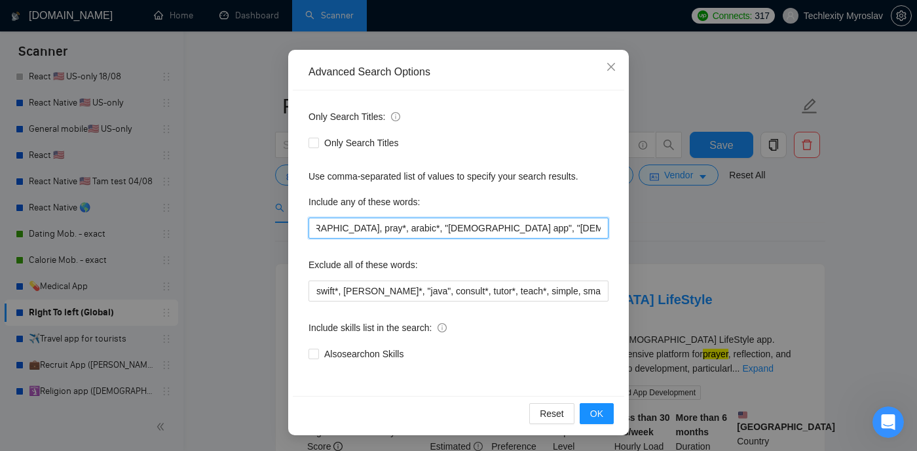
click at [546, 227] on input "rtl*, "right to left", [DEMOGRAPHIC_DATA], pray*, arabic*, "[DEMOGRAPHIC_DATA] …" at bounding box center [459, 228] width 300 height 21
click at [594, 232] on input "rtl*, "right to left", [DEMOGRAPHIC_DATA], pray*, arabic*, "[DEMOGRAPHIC_DATA] …" at bounding box center [459, 228] width 300 height 21
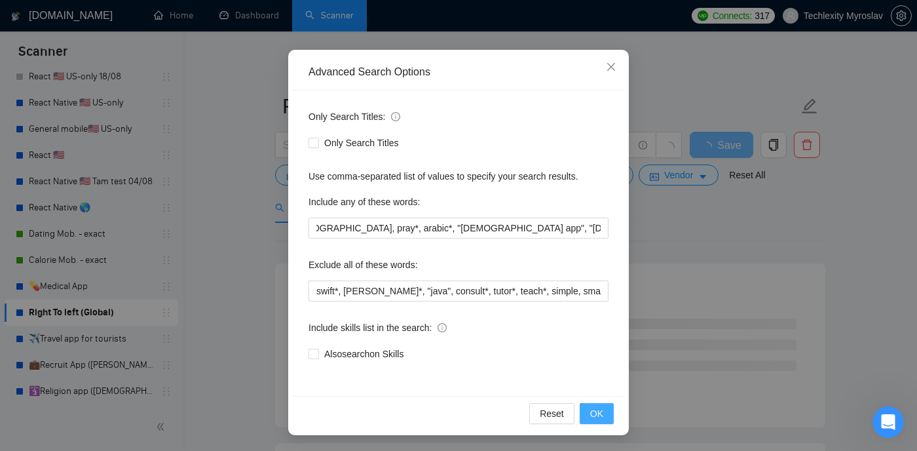
click at [593, 411] on span "OK" at bounding box center [596, 413] width 13 height 14
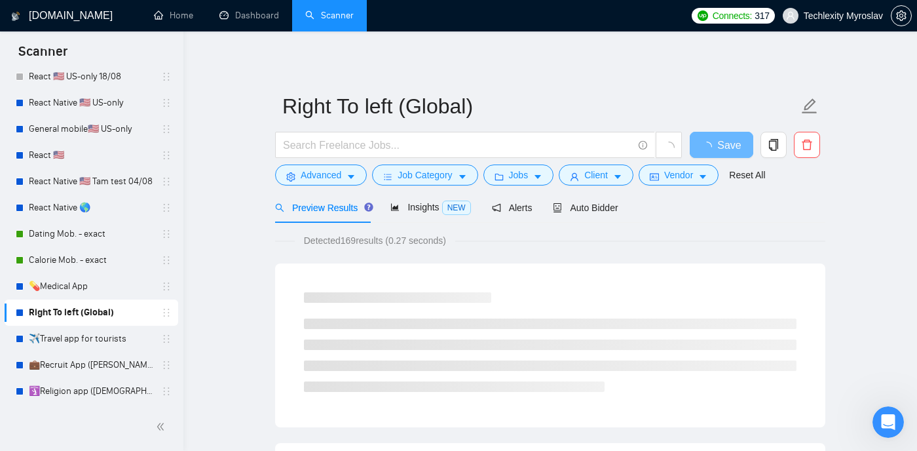
scroll to position [29, 0]
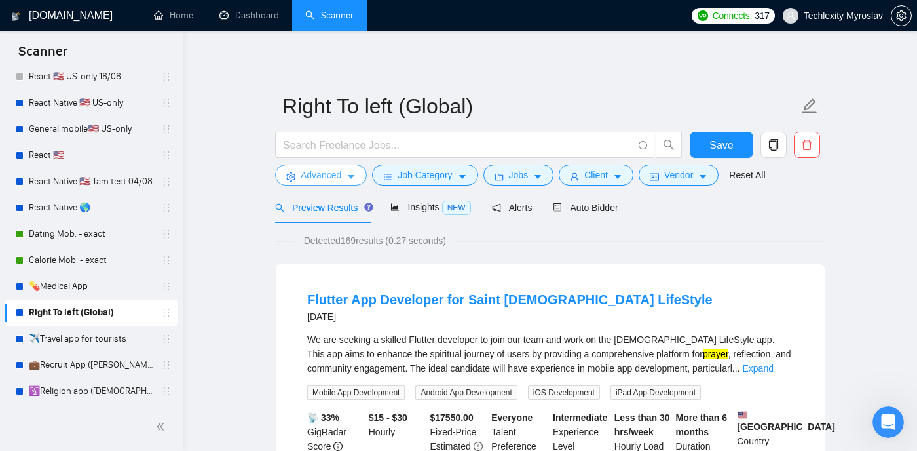
click at [349, 174] on icon "caret-down" at bounding box center [351, 176] width 9 height 9
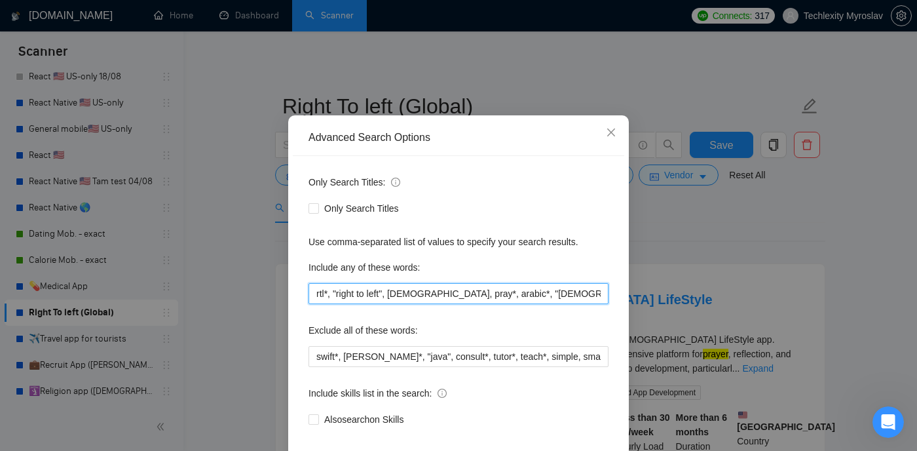
click at [528, 304] on input "rtl*, "right to left", [DEMOGRAPHIC_DATA], pray*, arabic*, "[DEMOGRAPHIC_DATA] …" at bounding box center [459, 293] width 300 height 21
click at [573, 304] on input "rtl*, "right to left", [DEMOGRAPHIC_DATA], pray*, arabic*, "[DEMOGRAPHIC_DATA]*…" at bounding box center [459, 293] width 300 height 21
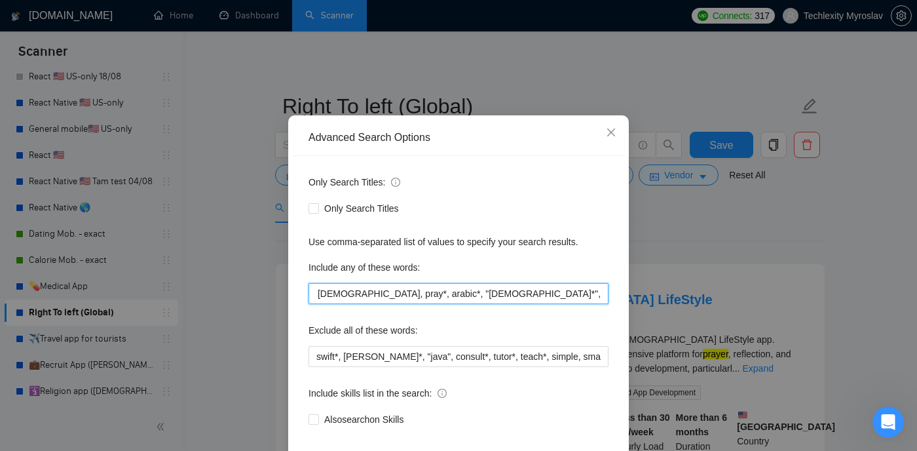
drag, startPoint x: 570, startPoint y: 323, endPoint x: 622, endPoint y: 324, distance: 51.8
click at [622, 324] on div "Only Search Titles: Only Search Titles Use comma-separated list of values to sp…" at bounding box center [459, 308] width 332 height 305
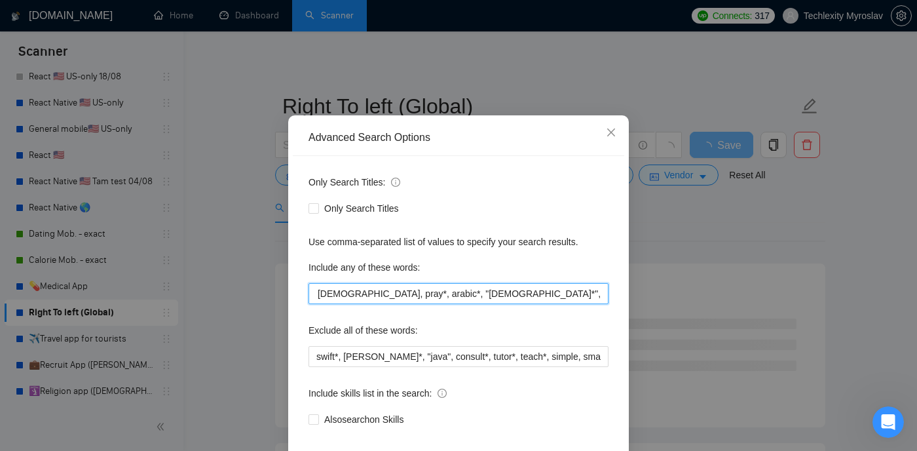
click at [569, 304] on input "rtl*, "right to left", [DEMOGRAPHIC_DATA], pray*, arabic*, "[DEMOGRAPHIC_DATA]*…" at bounding box center [459, 293] width 300 height 21
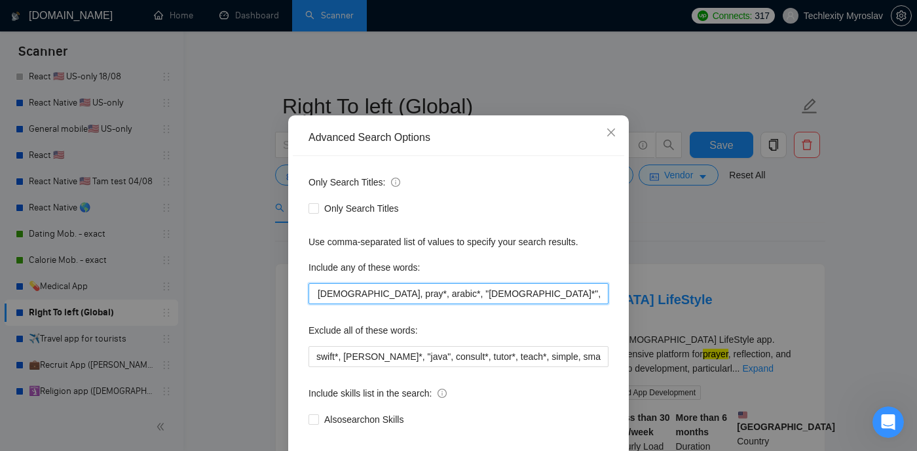
click at [600, 304] on input "rtl*, "right to left", [DEMOGRAPHIC_DATA], pray*, arabic*, "[DEMOGRAPHIC_DATA]*…" at bounding box center [459, 293] width 300 height 21
click at [568, 304] on input "rtl*, "right to left", [DEMOGRAPHIC_DATA], pray*, arabic*, "[DEMOGRAPHIC_DATA]*…" at bounding box center [459, 293] width 300 height 21
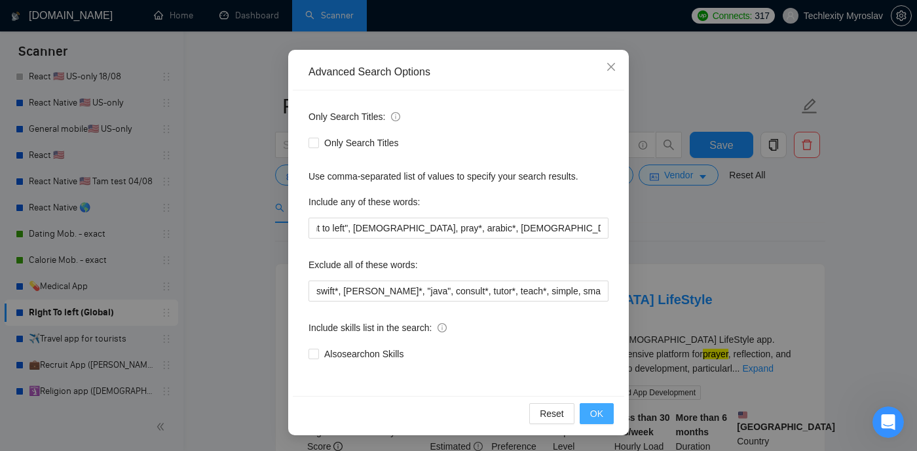
scroll to position [0, 0]
click at [588, 413] on button "OK" at bounding box center [597, 413] width 34 height 21
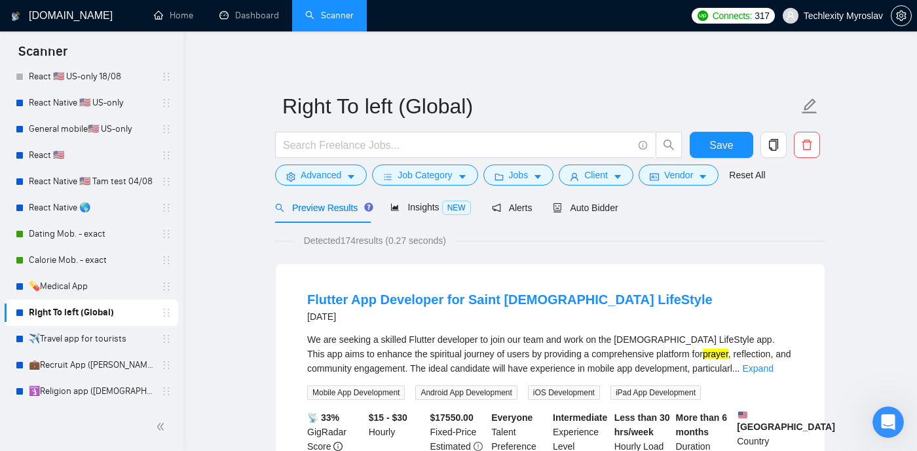
click at [354, 187] on form "Right To left (Global) Save Advanced Job Category Jobs Client Vendor Reset All" at bounding box center [550, 138] width 550 height 107
click at [351, 178] on icon "caret-down" at bounding box center [351, 176] width 9 height 9
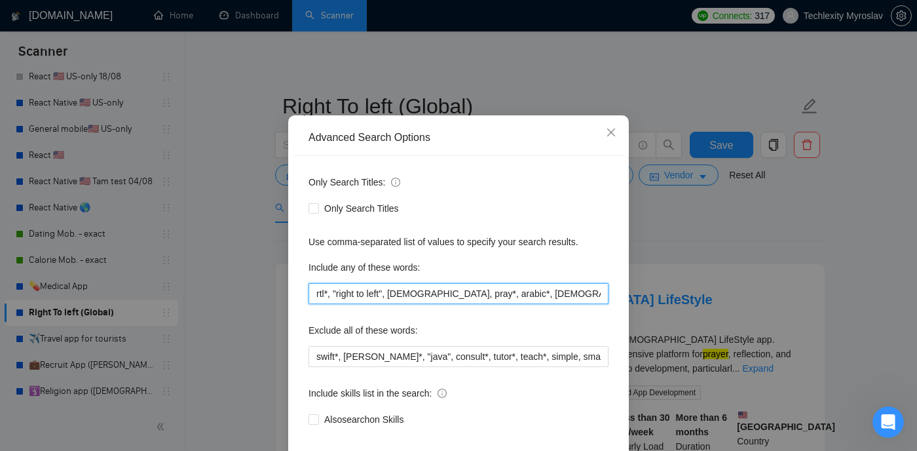
scroll to position [0, 34]
drag, startPoint x: 497, startPoint y: 323, endPoint x: 708, endPoint y: 324, distance: 210.3
click at [708, 324] on div "Advanced Search Options Only Search Titles: Only Search Titles Use comma-separa…" at bounding box center [458, 225] width 917 height 451
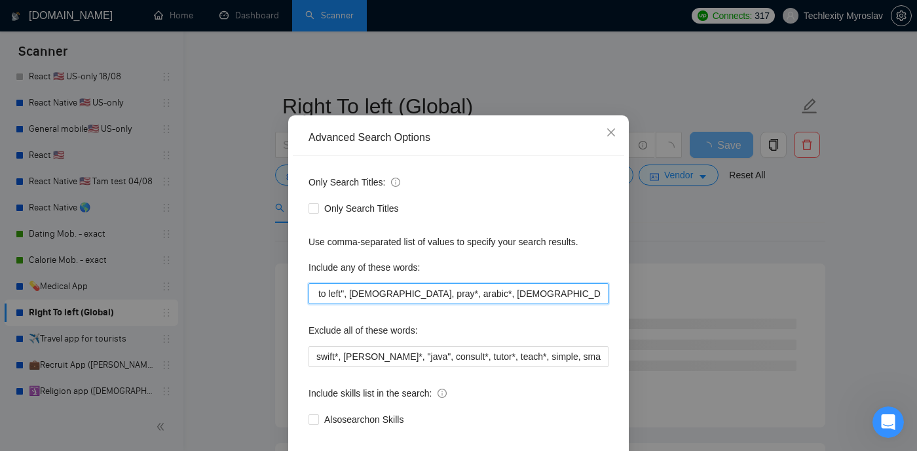
paste input "hijri"
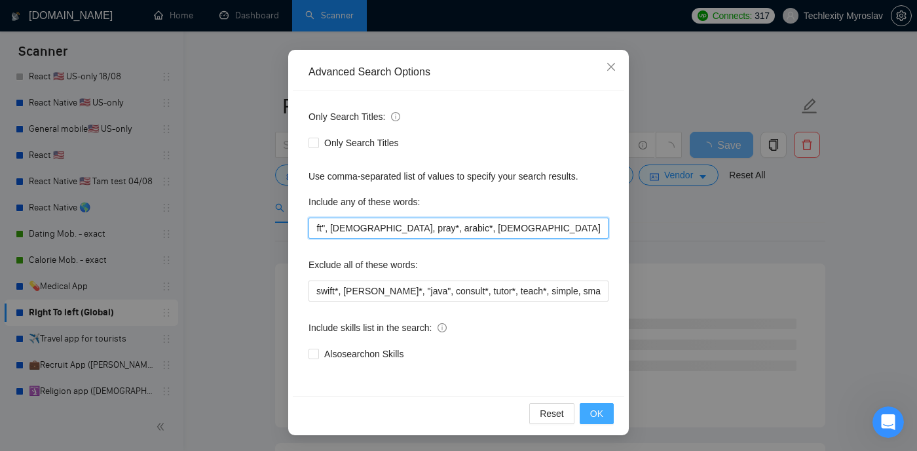
type input "rtl*, "right to left", [DEMOGRAPHIC_DATA], pray*, arabic*, [DEMOGRAPHIC_DATA]*,…"
click at [592, 410] on span "OK" at bounding box center [596, 413] width 13 height 14
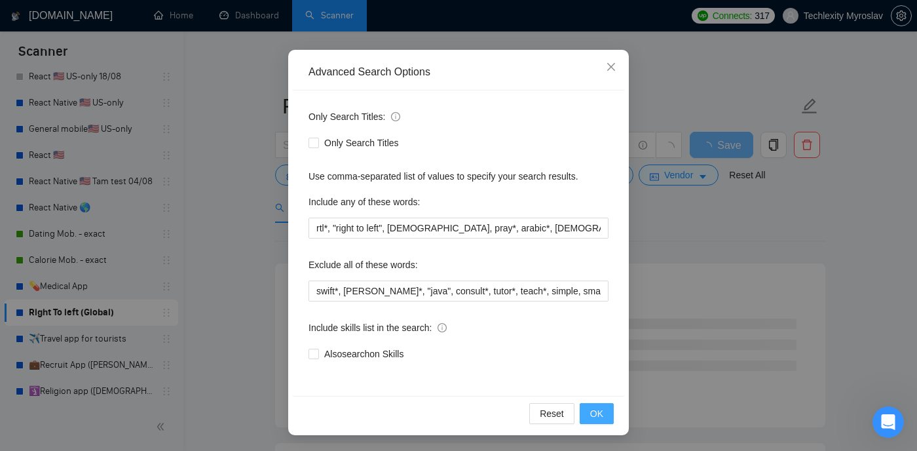
scroll to position [29, 0]
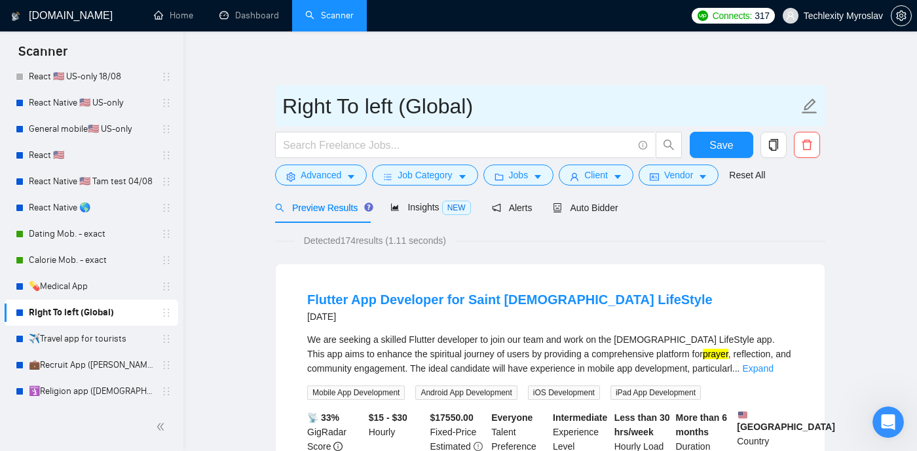
drag, startPoint x: 471, startPoint y: 108, endPoint x: 396, endPoint y: 108, distance: 75.3
click at [396, 108] on input "Right To left (Global)" at bounding box center [540, 106] width 516 height 33
type input "R"
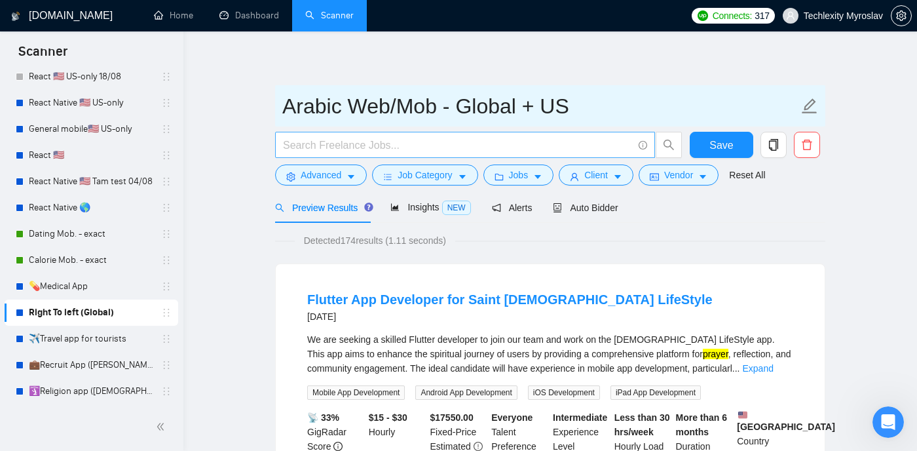
type input "Arabic Web/Mob - Global + US"
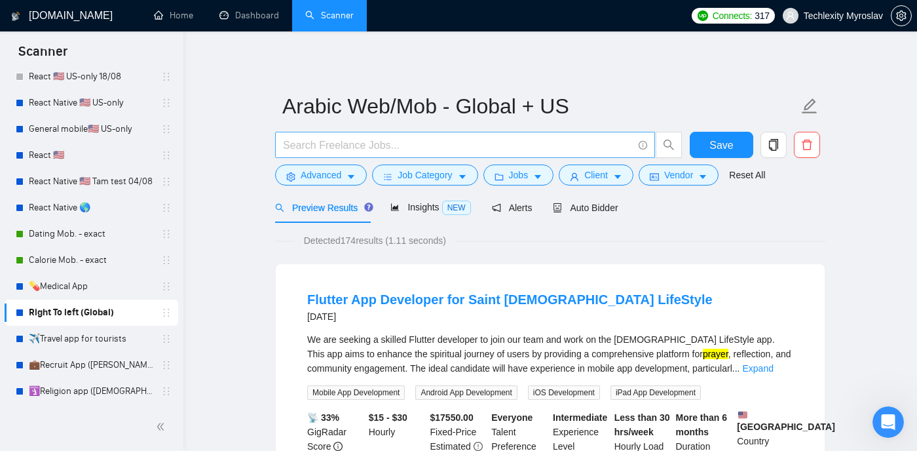
click at [377, 143] on input "text" at bounding box center [458, 145] width 350 height 16
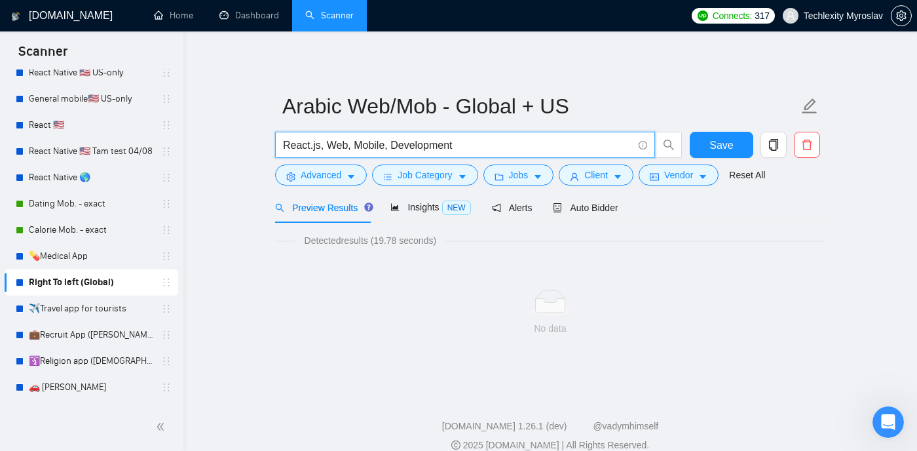
scroll to position [261, 0]
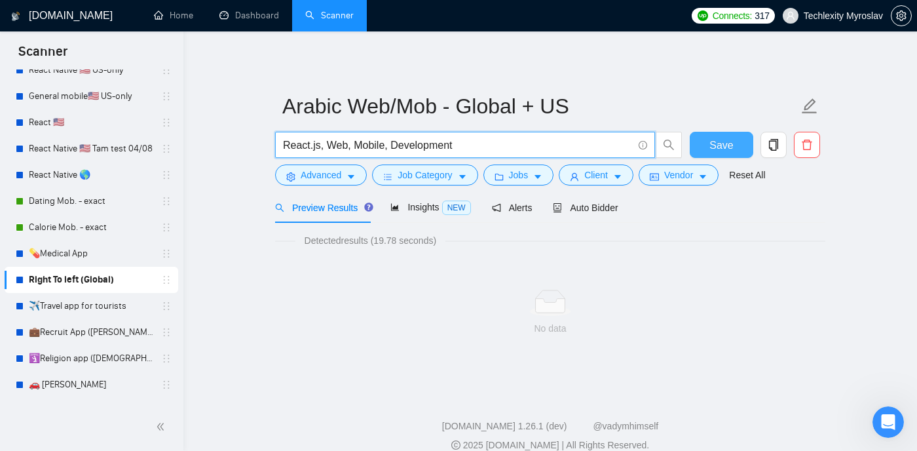
type input "React.js, Web, Mobile, Development"
click at [702, 144] on button "Save" at bounding box center [722, 145] width 64 height 26
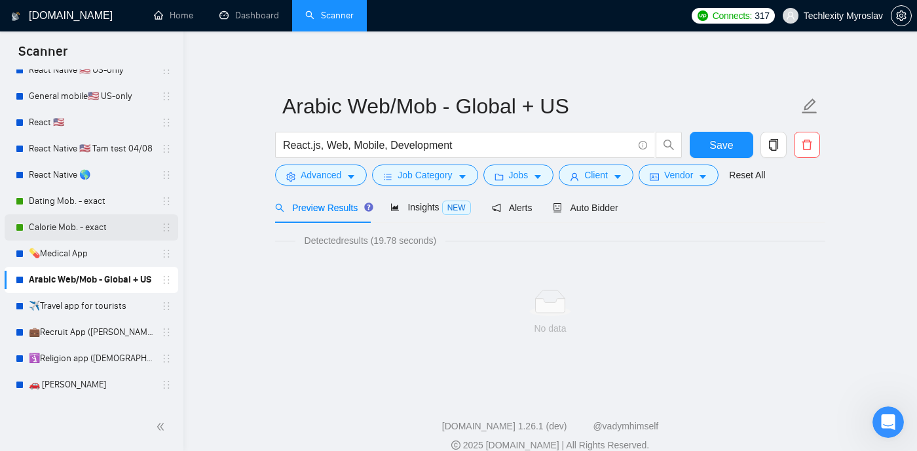
click at [102, 228] on link "Calorie Mob. - exact" at bounding box center [91, 227] width 124 height 26
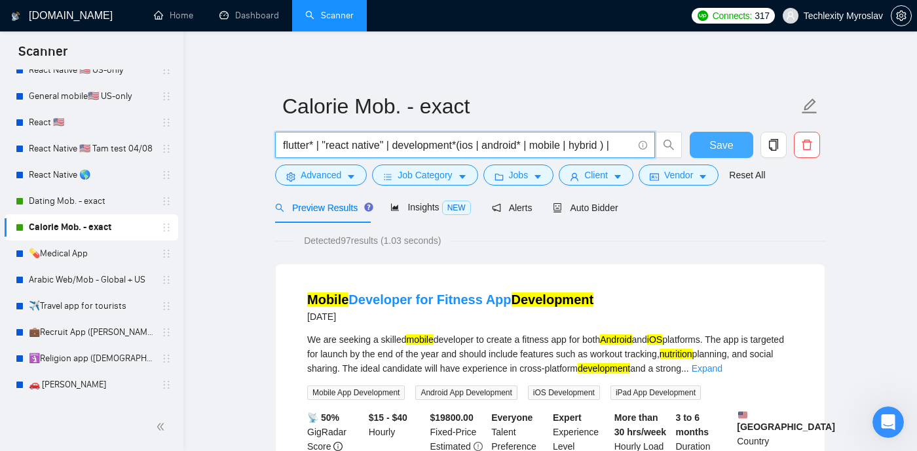
drag, startPoint x: 566, startPoint y: 149, endPoint x: 719, endPoint y: 149, distance: 153.3
click at [721, 149] on div "flutter* | "react native" | development*(ios | android* | mobile | hybrid ) | S…" at bounding box center [548, 148] width 550 height 33
click at [611, 145] on input "flutter* | "react native" | development*(ios | android* | mobile | hybrid ) |" at bounding box center [458, 145] width 350 height 16
click at [619, 146] on input "flutter* | "react native" | development*(ios | android* | mobile | hybrid ) |" at bounding box center [458, 145] width 350 height 16
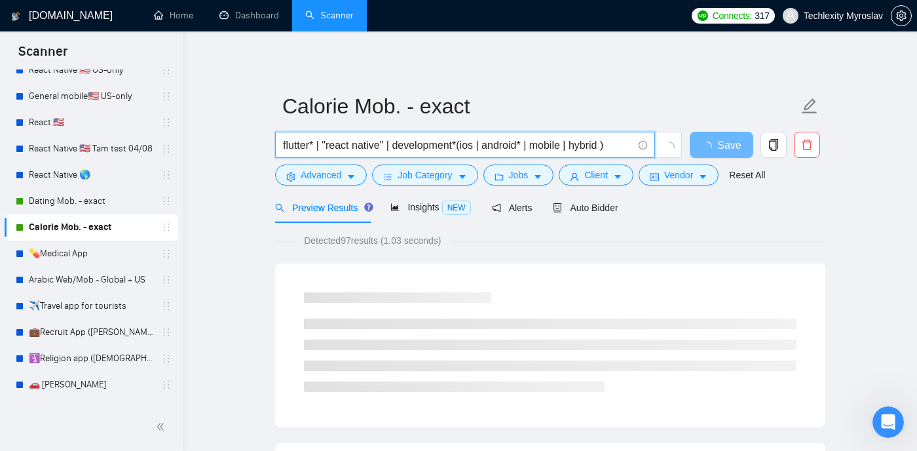
drag, startPoint x: 617, startPoint y: 147, endPoint x: 255, endPoint y: 143, distance: 361.7
click at [88, 280] on link "Arabic Web/Mob - Global + US" at bounding box center [91, 280] width 124 height 26
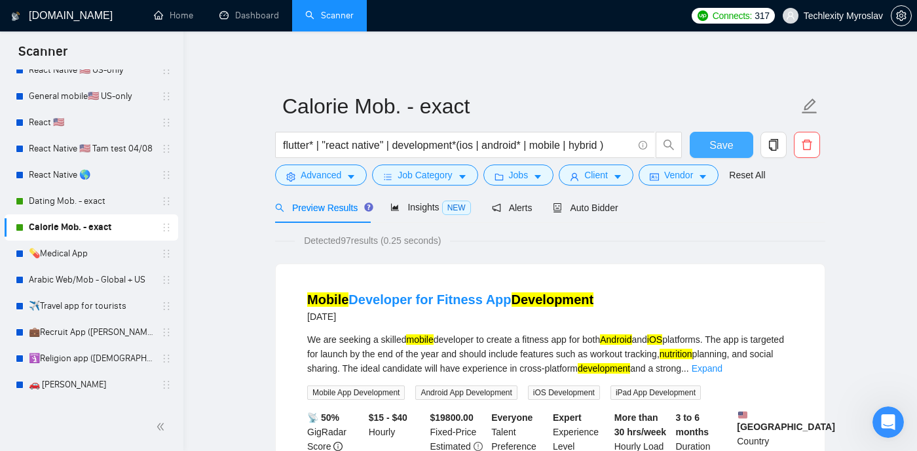
click at [721, 146] on span "Save" at bounding box center [722, 145] width 24 height 16
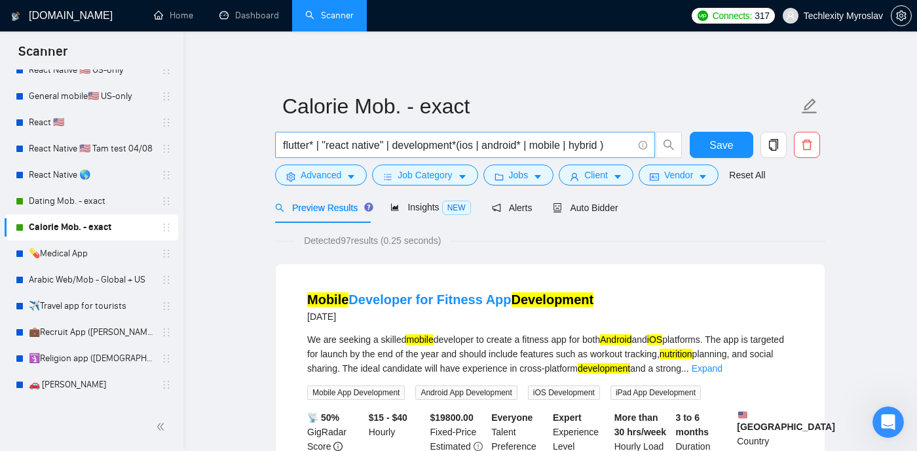
click at [623, 147] on input "flutter* | "react native" | development*(ios | android* | mobile | hybrid )" at bounding box center [458, 145] width 350 height 16
click at [622, 142] on input "flutter* | "react native" | development*(ios | android* | mobile | hybrid ) |" at bounding box center [458, 145] width 350 height 16
type input "flutter* | "react native" | development*(ios | android* | mobile | hybrid )"
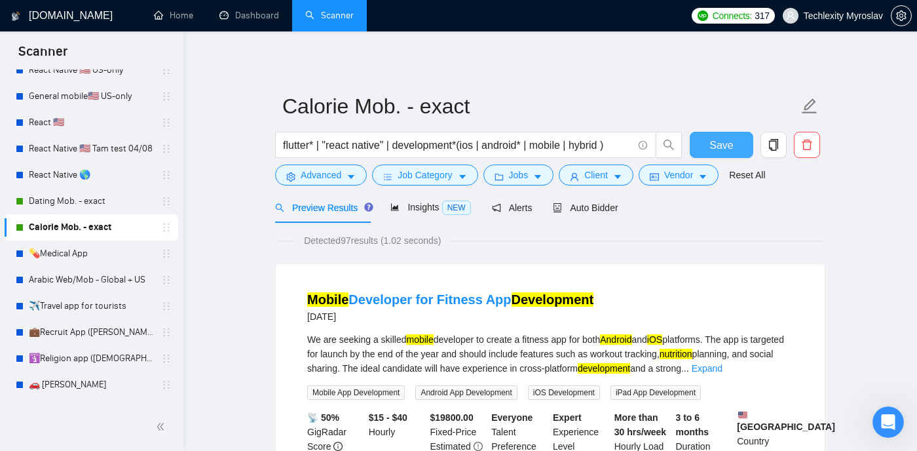
click at [729, 142] on span "Save" at bounding box center [722, 145] width 24 height 16
click at [124, 256] on link "Arabic Web/Mob - Global + US" at bounding box center [91, 253] width 124 height 26
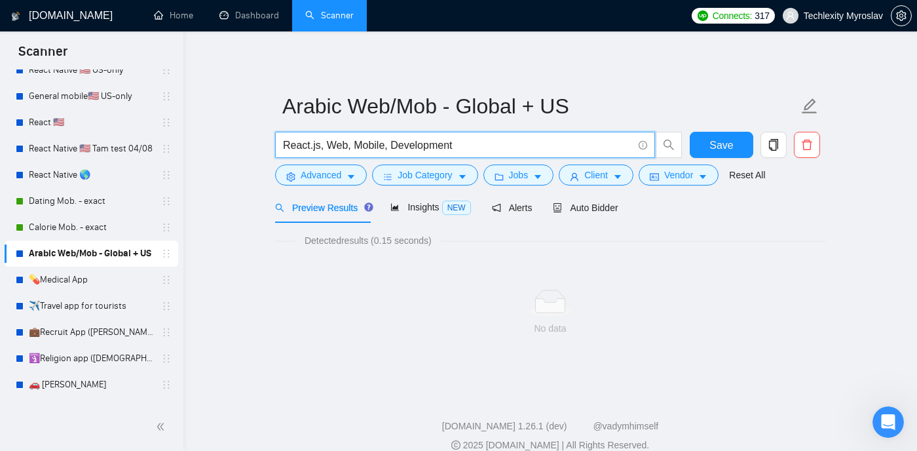
drag, startPoint x: 474, startPoint y: 148, endPoint x: 200, endPoint y: 136, distance: 274.1
click at [200, 136] on div "[DOMAIN_NAME] Home Dashboard Scanner Connects: 317 Techlexity Myroslav Arabic W…" at bounding box center [550, 234] width 734 height 468
paste input "flutter* | "react native" | development*(ios | android* | mobile | hybrid )"
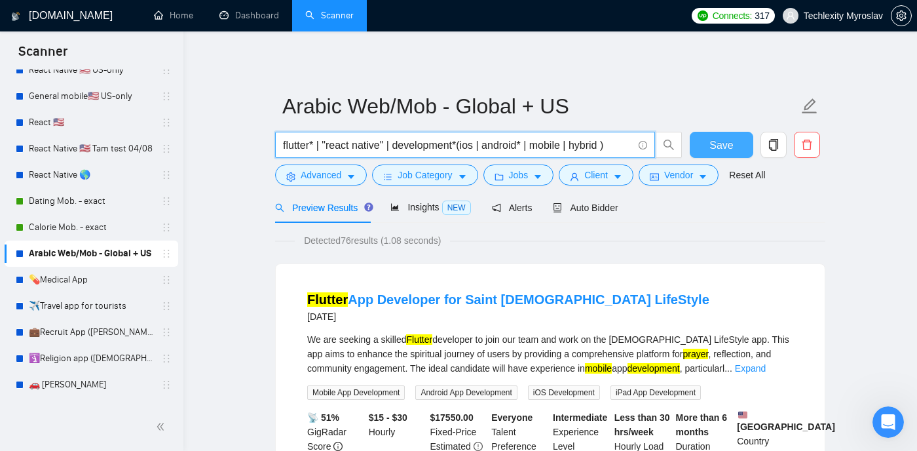
type input "flutter* | "react native" | development*(ios | android* | mobile | hybrid )"
click at [712, 144] on span "Save" at bounding box center [722, 145] width 24 height 16
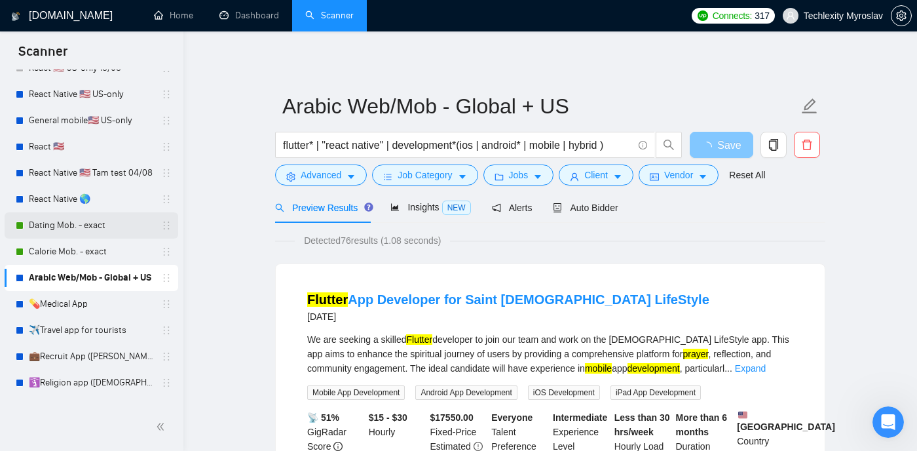
scroll to position [233, 0]
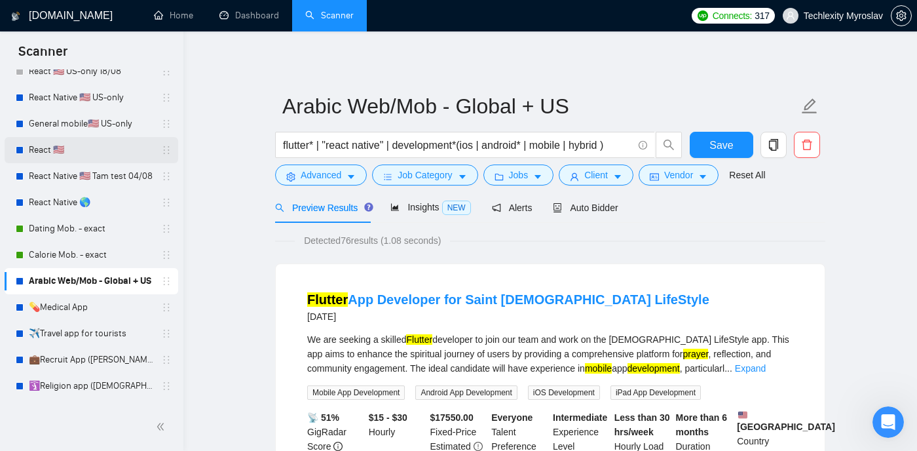
click at [94, 150] on link "React 🇺🇸" at bounding box center [91, 150] width 124 height 26
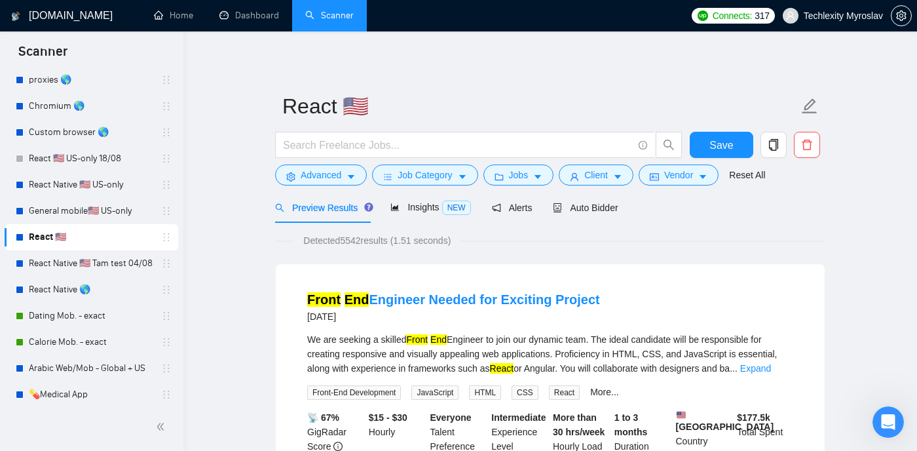
scroll to position [180, 0]
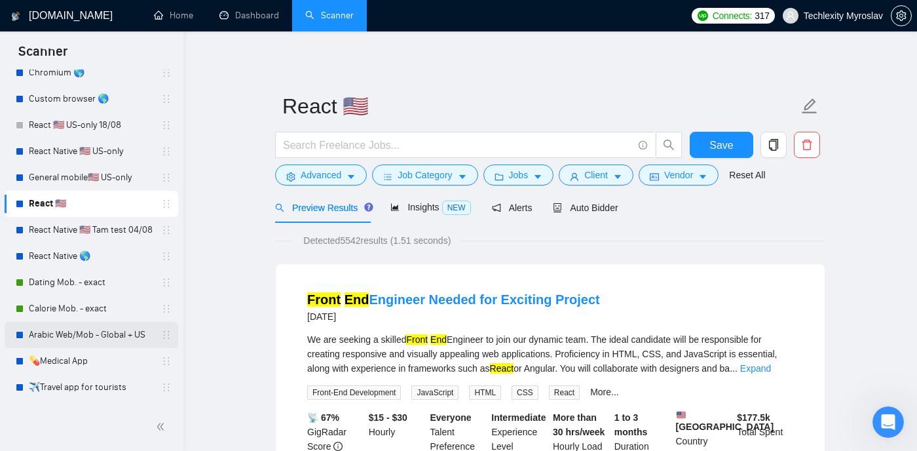
click at [111, 336] on link "Arabic Web/Mob - Global + US" at bounding box center [91, 335] width 124 height 26
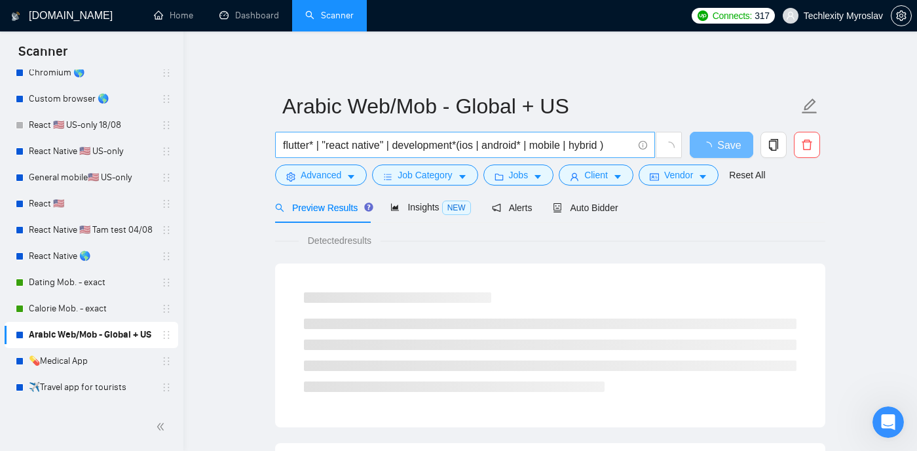
click at [616, 149] on input "flutter* | "react native" | development*(ios | android* | mobile | hybrid )" at bounding box center [458, 145] width 350 height 16
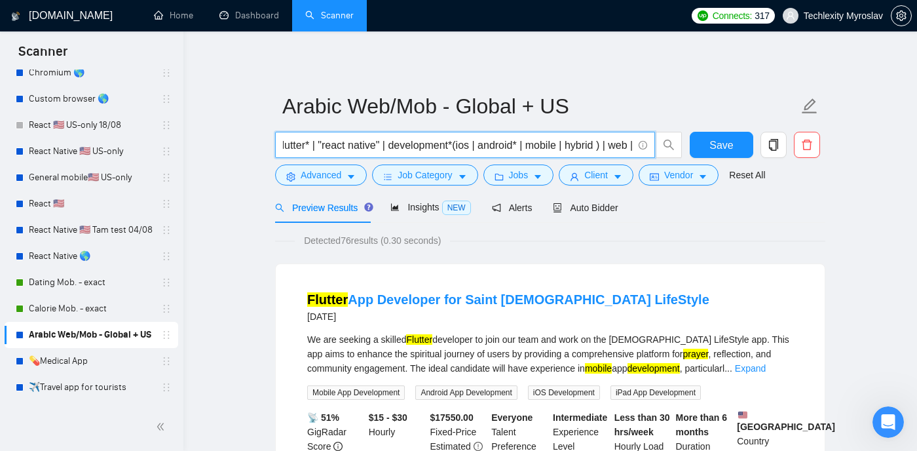
scroll to position [0, 14]
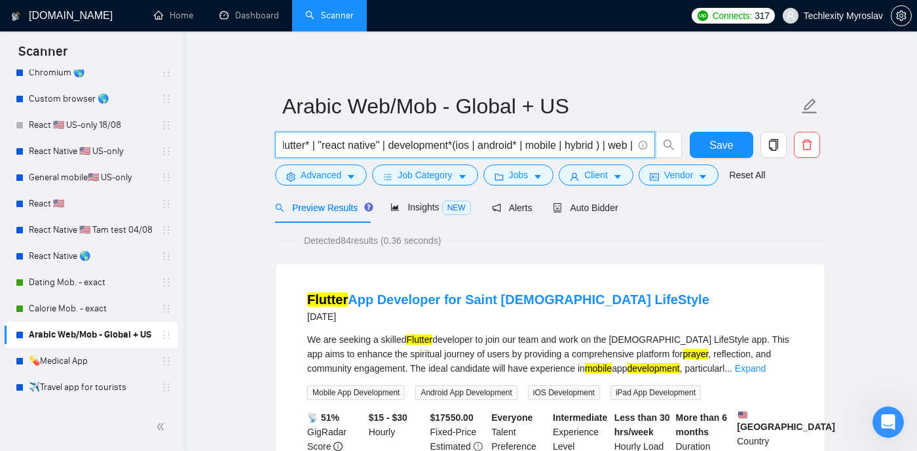
drag, startPoint x: 582, startPoint y: 149, endPoint x: 841, endPoint y: 136, distance: 259.1
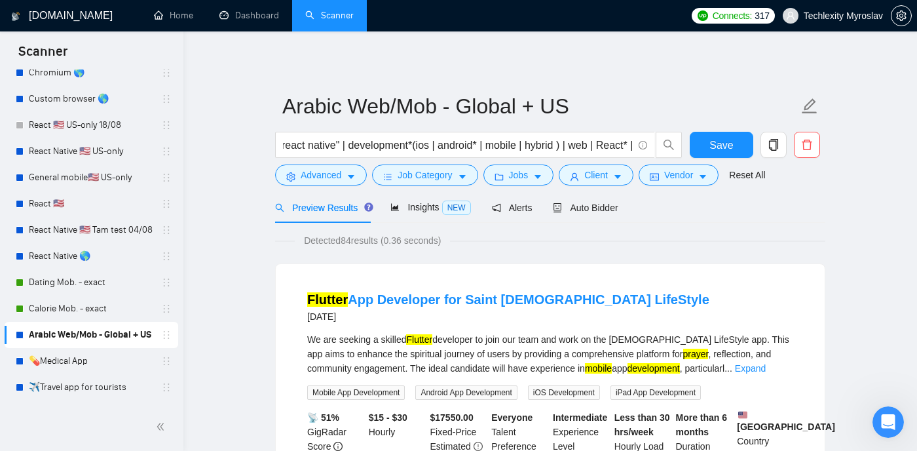
click at [700, 237] on div "Detected 84 results (0.36 seconds)" at bounding box center [550, 240] width 550 height 14
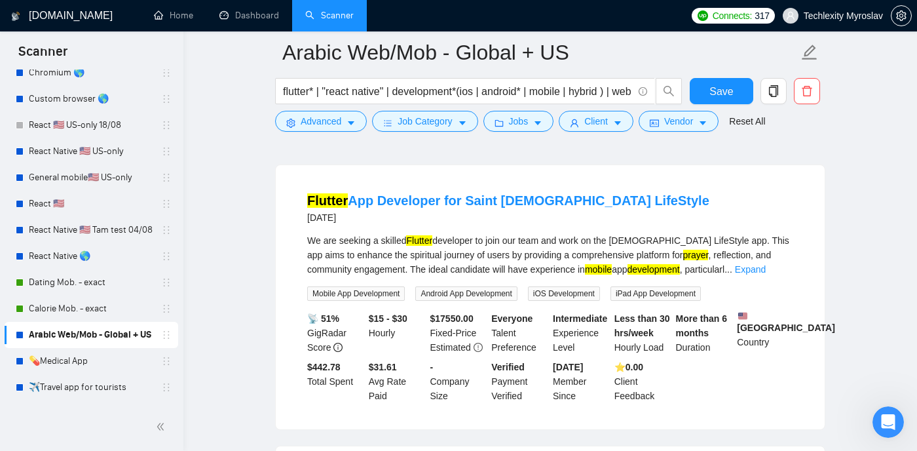
scroll to position [85, 0]
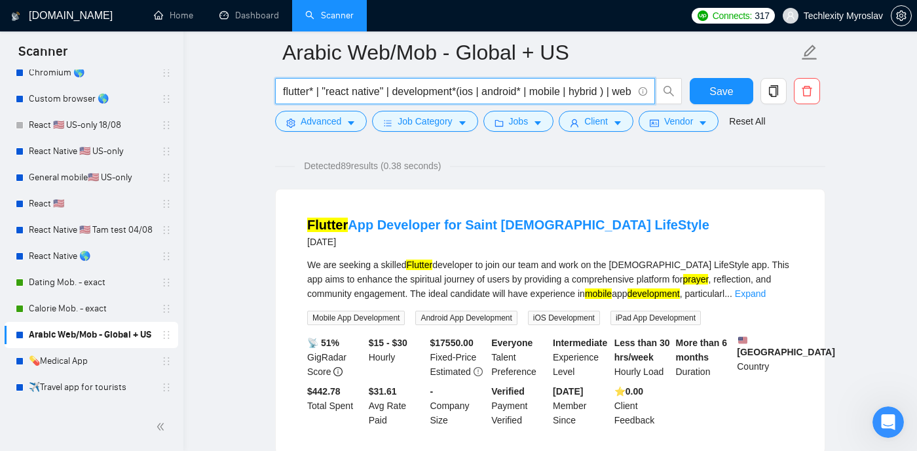
click at [608, 91] on input "flutter* | "react native" | development*(ios | android* | mobile | hybrid ) | w…" at bounding box center [458, 91] width 350 height 16
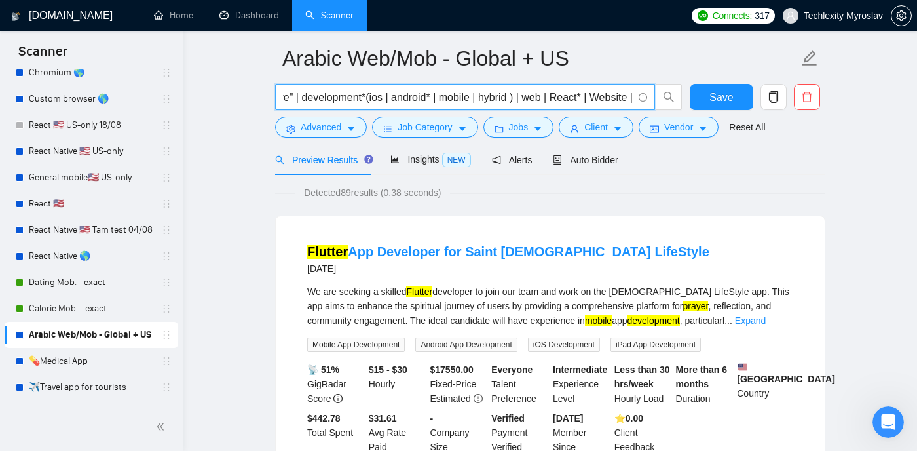
scroll to position [0, 104]
click at [671, 193] on div "Detected 89 results (0.38 seconds)" at bounding box center [550, 192] width 550 height 14
drag, startPoint x: 612, startPoint y: 96, endPoint x: 770, endPoint y: 98, distance: 158.6
click at [770, 98] on div "flutter* | "react native" | development*(ios | android* | mobile | hybrid ) | w…" at bounding box center [548, 100] width 550 height 33
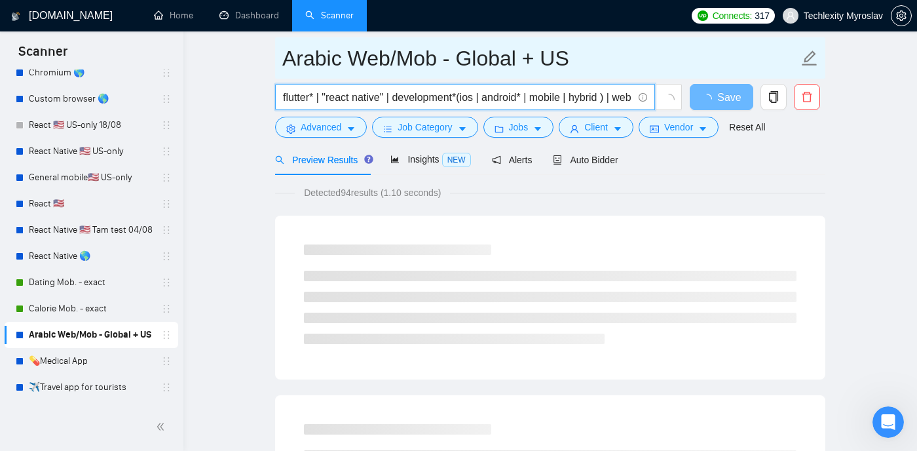
scroll to position [0, 122]
drag, startPoint x: 561, startPoint y: 98, endPoint x: 724, endPoint y: 74, distance: 164.2
click at [724, 74] on form "Arabic Web/Mob - Global + US flutter* | "react native" | development*(ios | and…" at bounding box center [550, 90] width 550 height 107
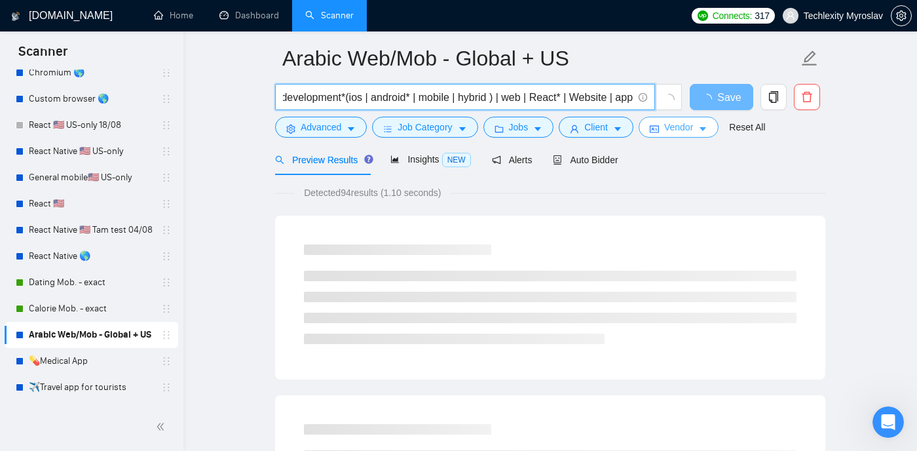
click at [632, 99] on input "flutter* | "react native" | development*(ios | android* | mobile | hybrid ) | w…" at bounding box center [458, 97] width 350 height 16
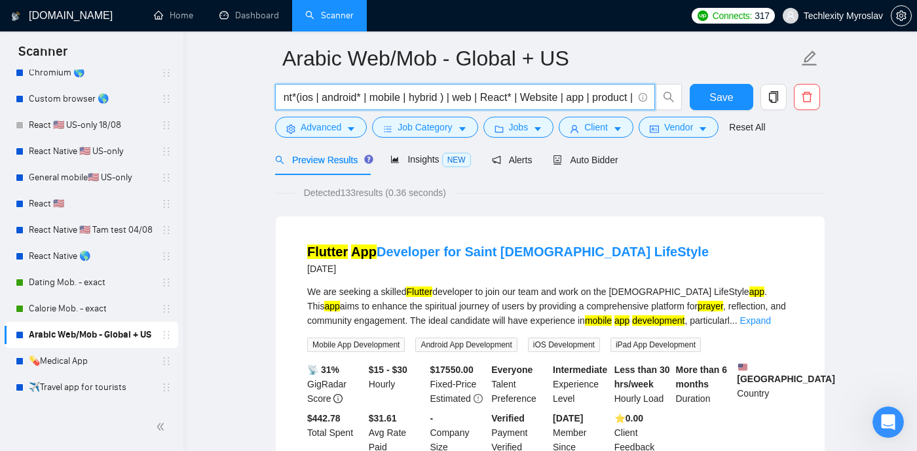
scroll to position [0, 172]
type input "flutter* | "react native" | development*(ios | android* | mobile | hybrid ) | w…"
click at [680, 198] on div "Detected 133 results (0.36 seconds)" at bounding box center [550, 192] width 550 height 14
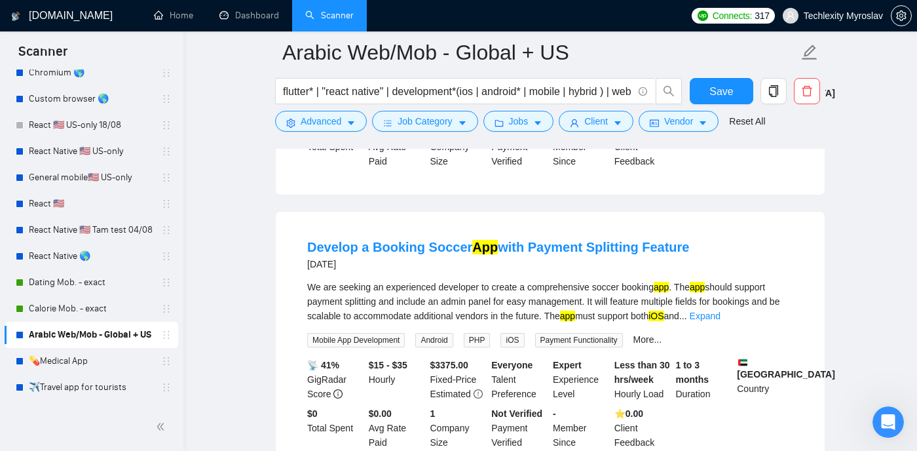
scroll to position [2067, 0]
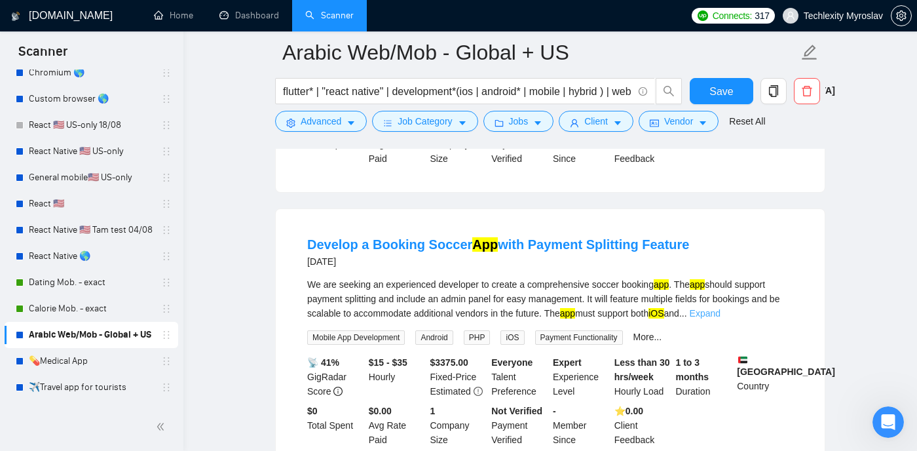
click at [721, 318] on link "Expand" at bounding box center [705, 313] width 31 height 10
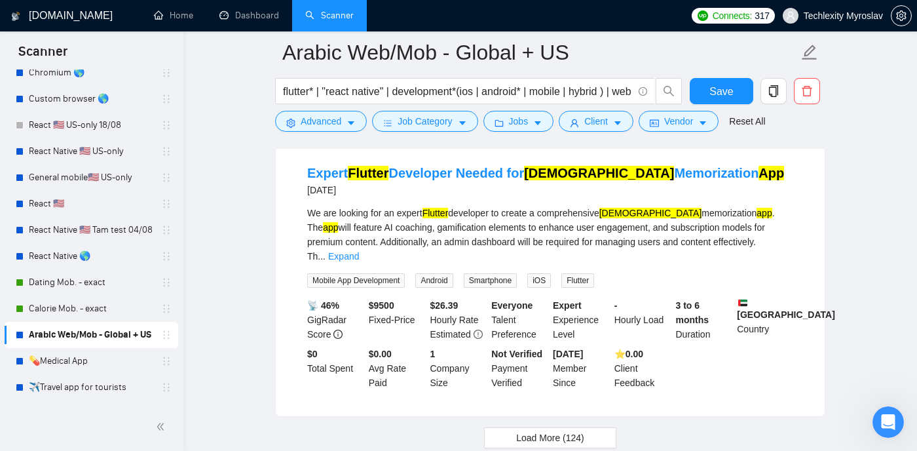
scroll to position [2918, 0]
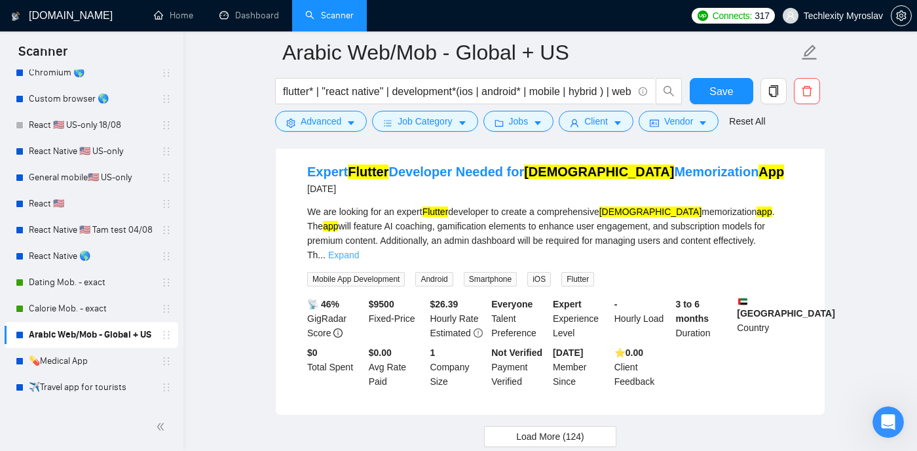
click at [359, 260] on link "Expand" at bounding box center [343, 255] width 31 height 10
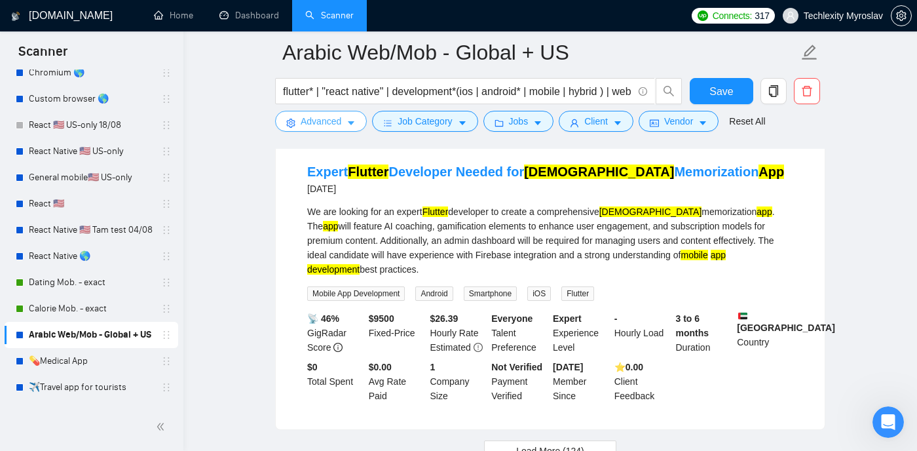
click at [346, 118] on button "Advanced" at bounding box center [321, 121] width 92 height 21
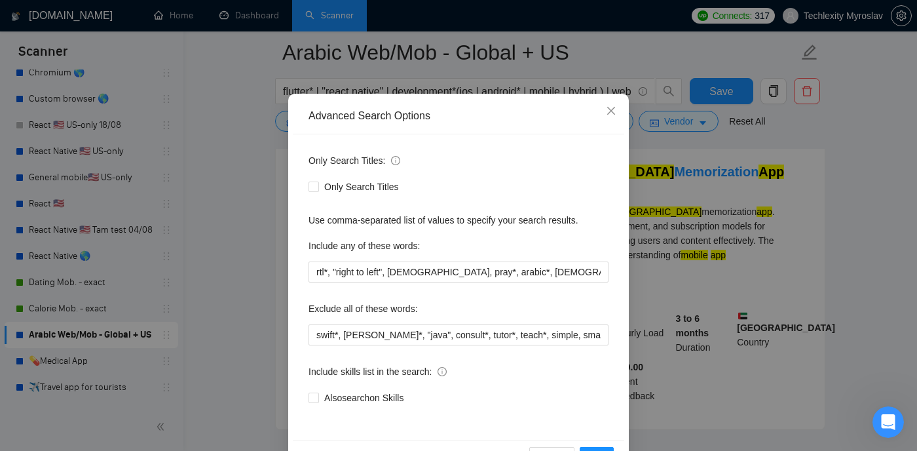
scroll to position [51, 0]
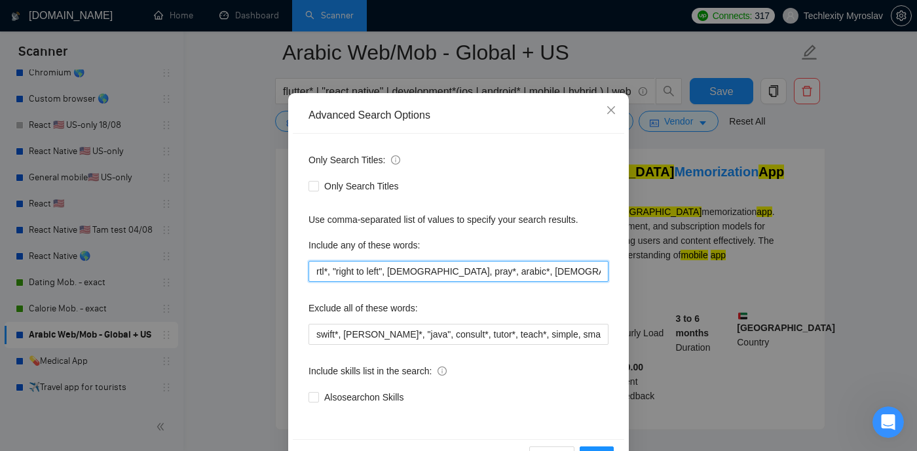
click at [422, 271] on input "rtl*, "right to left", [DEMOGRAPHIC_DATA], pray*, arabic*, [DEMOGRAPHIC_DATA]*,…" at bounding box center [459, 271] width 300 height 21
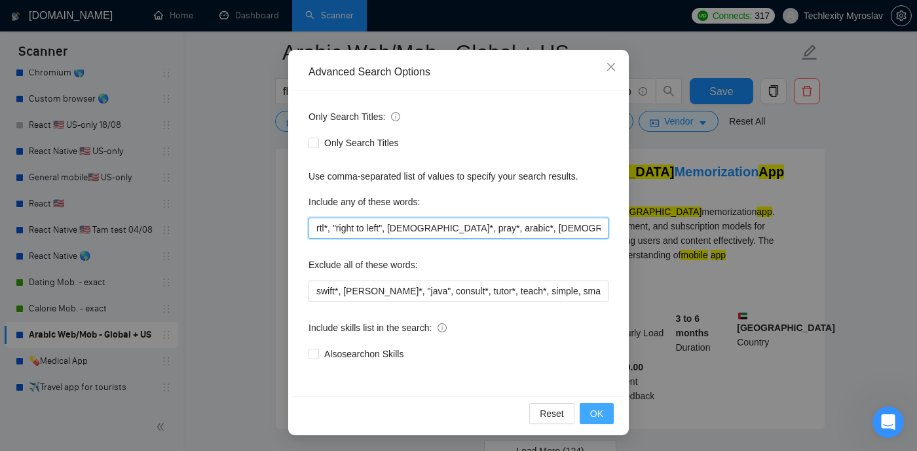
type input "rtl*, "right to left", [DEMOGRAPHIC_DATA]*, pray*, arabic*, [DEMOGRAPHIC_DATA]*…"
click at [596, 408] on span "OK" at bounding box center [596, 413] width 13 height 14
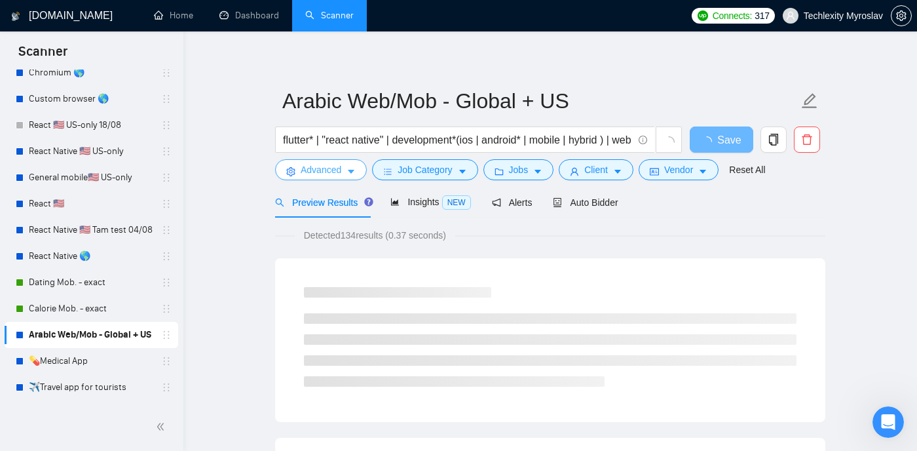
scroll to position [0, 0]
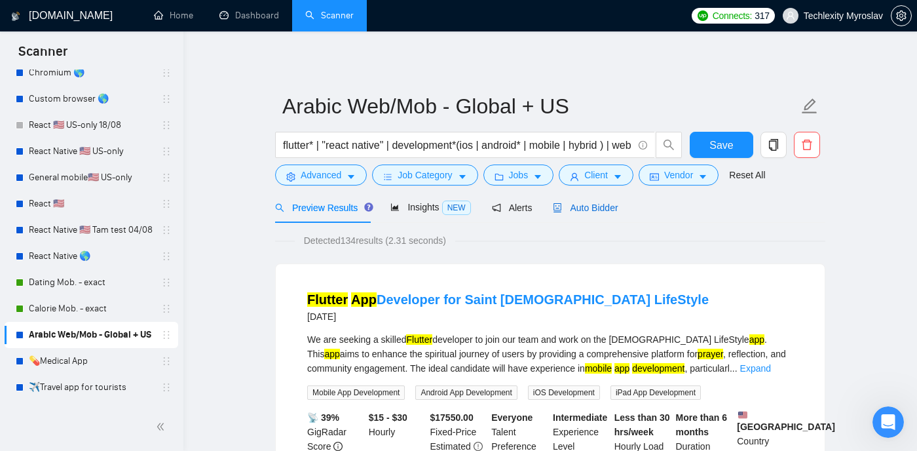
click at [600, 206] on span "Auto Bidder" at bounding box center [585, 207] width 65 height 10
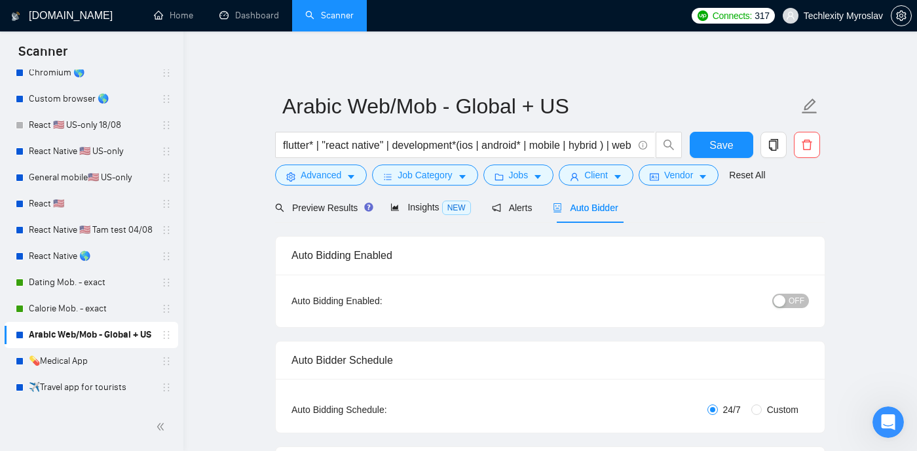
radio input "false"
radio input "true"
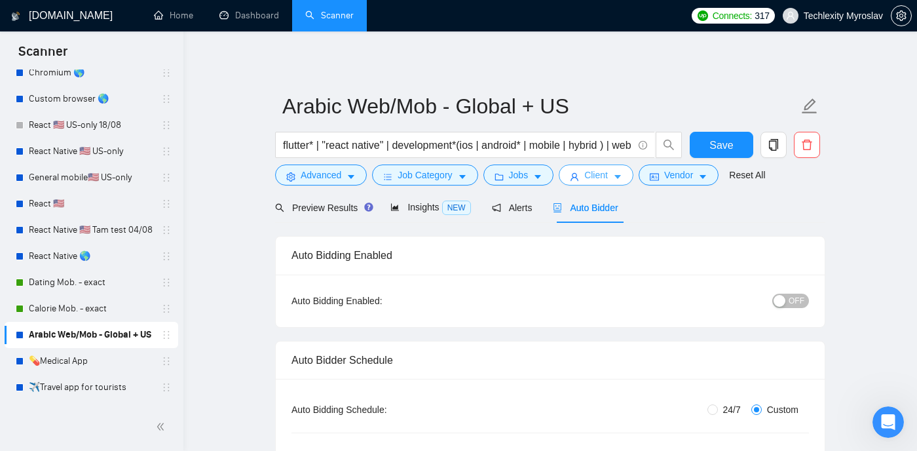
click at [608, 178] on span "Client" at bounding box center [596, 175] width 24 height 14
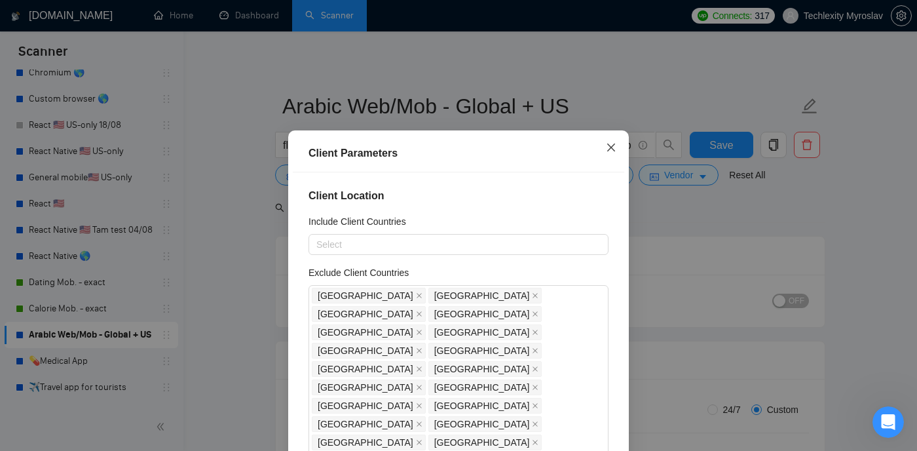
click at [600, 153] on span "Close" at bounding box center [611, 147] width 35 height 35
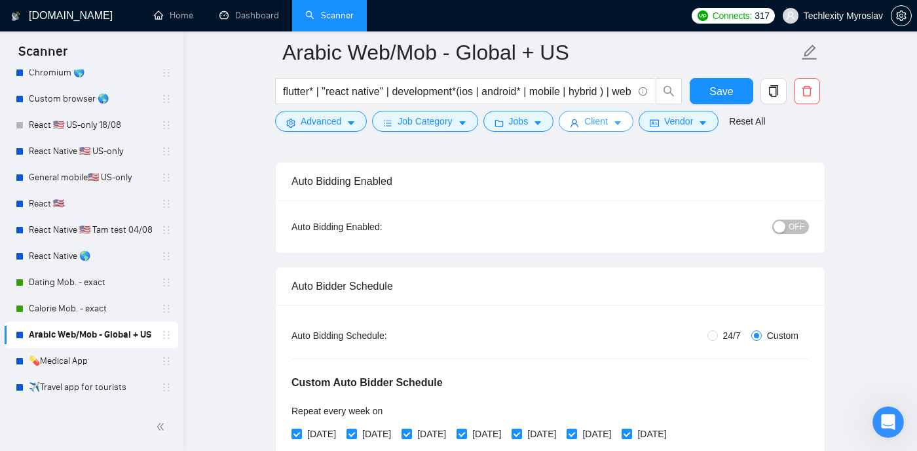
scroll to position [92, 0]
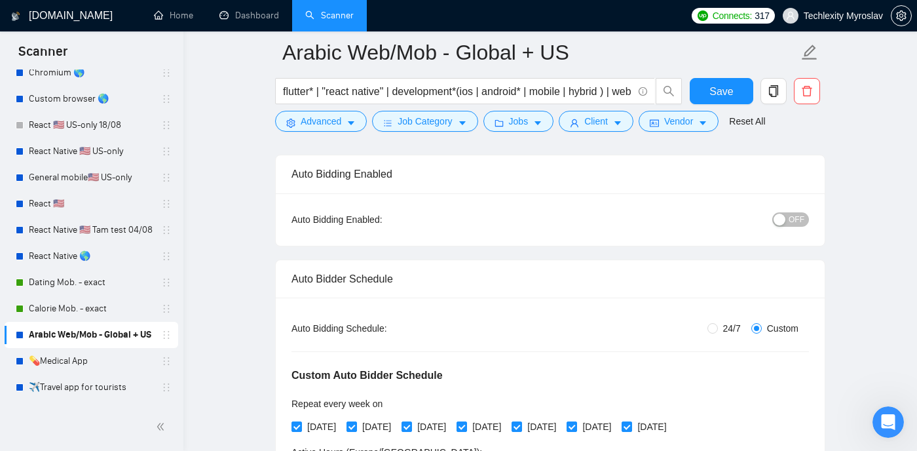
click at [700, 322] on div "24/7 Custom" at bounding box center [636, 328] width 345 height 14
click at [708, 328] on input "24/7" at bounding box center [713, 328] width 10 height 10
radio input "true"
radio input "false"
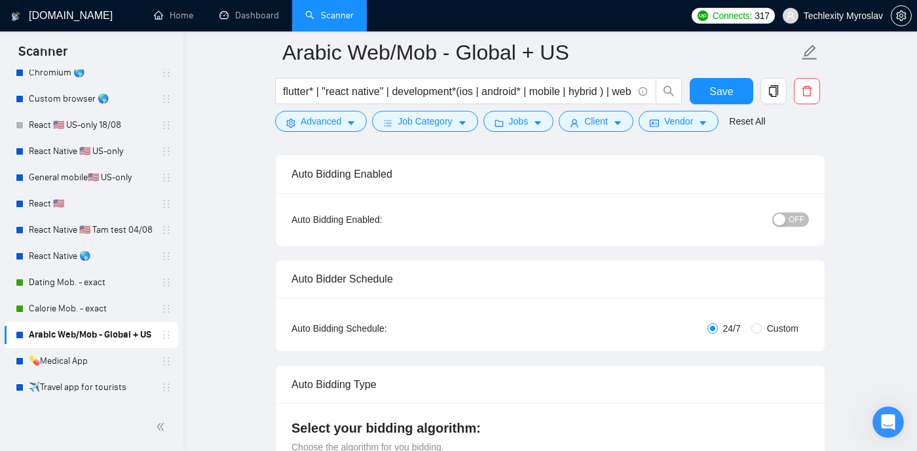
click at [789, 218] on button "OFF" at bounding box center [790, 219] width 37 height 14
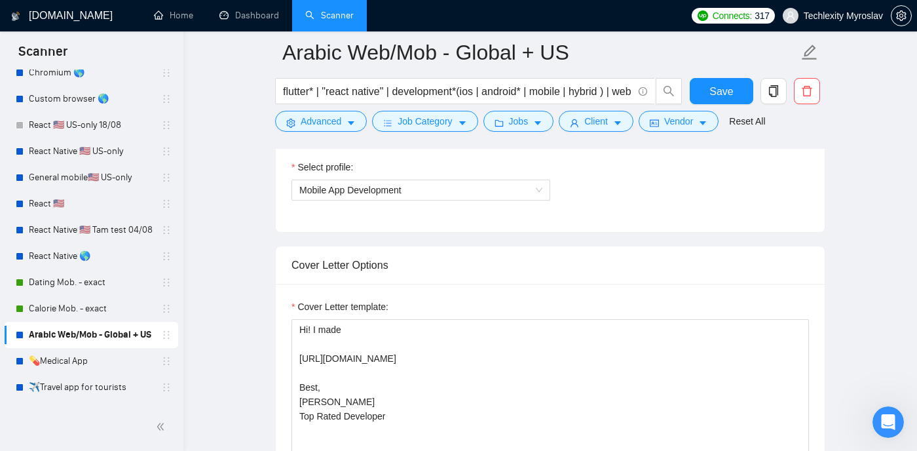
scroll to position [824, 0]
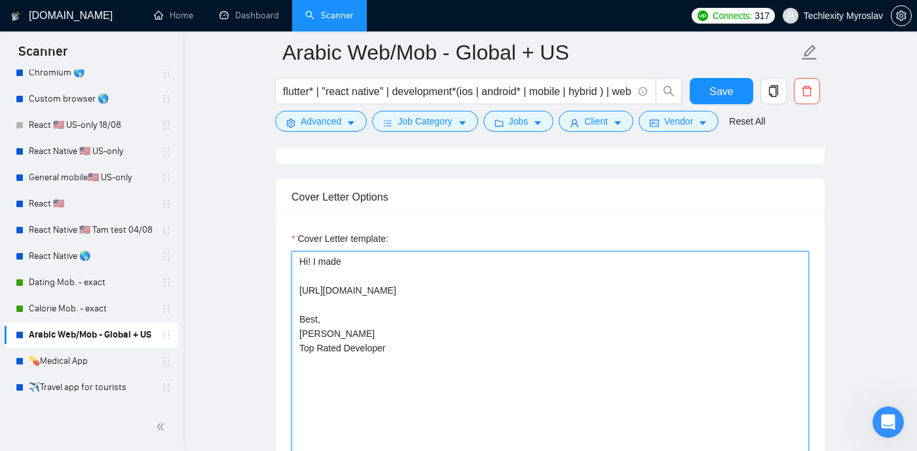
drag, startPoint x: 351, startPoint y: 263, endPoint x: 318, endPoint y: 259, distance: 32.9
click at [318, 259] on textarea "Hi! I made [URL][DOMAIN_NAME] Best, [PERSON_NAME] Top Rated Developer" at bounding box center [551, 398] width 518 height 295
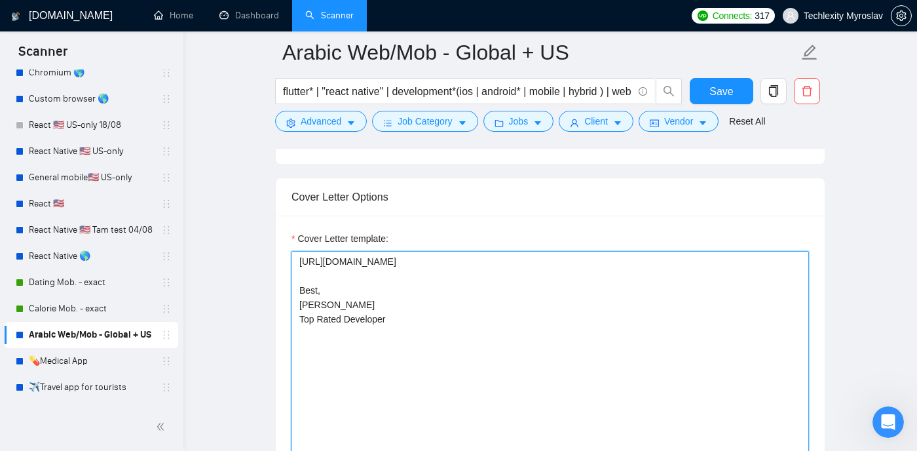
paste textarea "As-salāmu ʿalaykum"
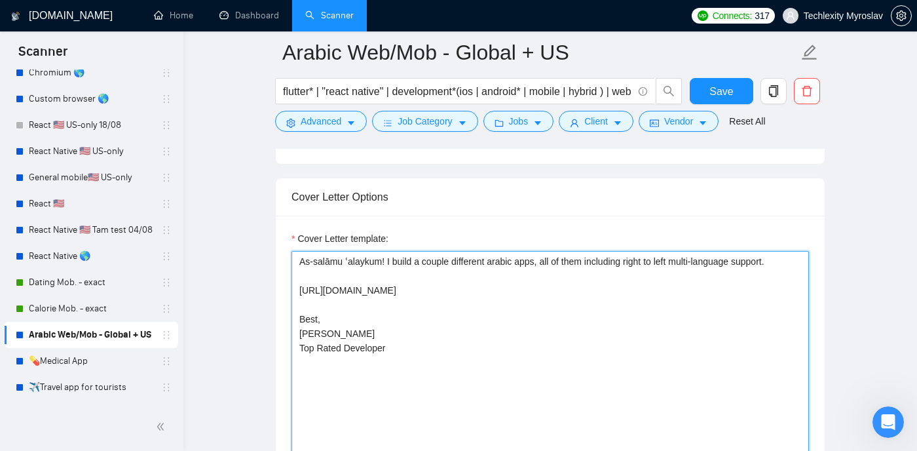
click at [299, 290] on textarea "As-salāmu ʿalaykum! I build a couple different arabic apps, all of them includi…" at bounding box center [551, 398] width 518 height 295
click at [769, 294] on textarea "As-salāmu ʿalaykum! I build a couple different arabic apps, all of them includi…" at bounding box center [551, 398] width 518 height 295
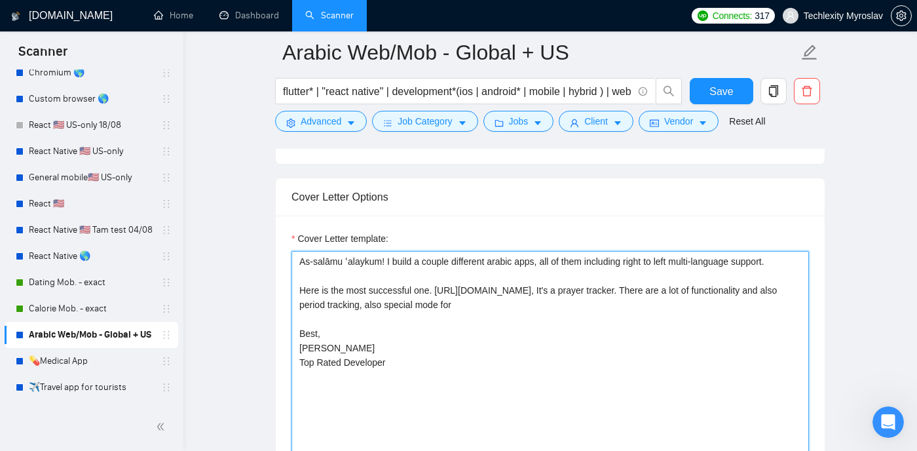
paste textarea "[DATE]"
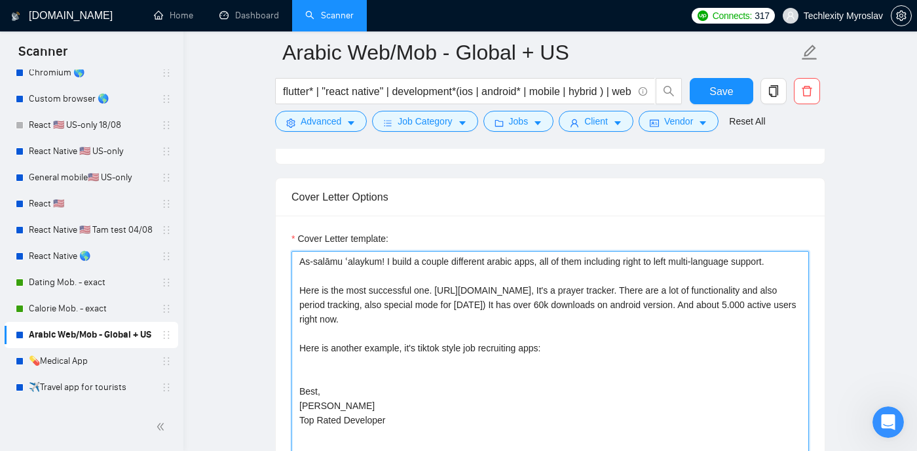
paste textarea "[URL][DOMAIN_NAME]"
click at [617, 349] on textarea "As-salāmu ʿalaykum! I build a couple different arabic apps, all of them includi…" at bounding box center [551, 398] width 518 height 295
paste textarea "[URL]"
click at [614, 377] on textarea "As-salāmu ʿalaykum! I build a couple different arabic apps, all of them includi…" at bounding box center [551, 398] width 518 height 295
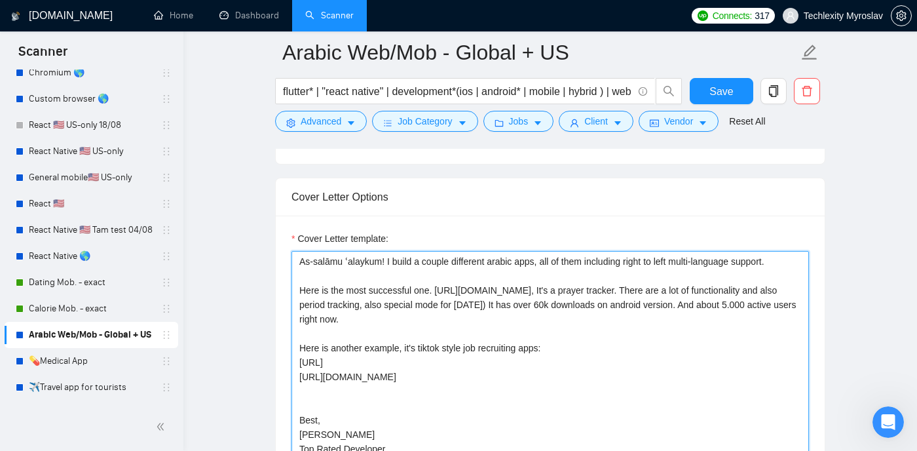
paste textarea "[URL][DOMAIN_NAME]"
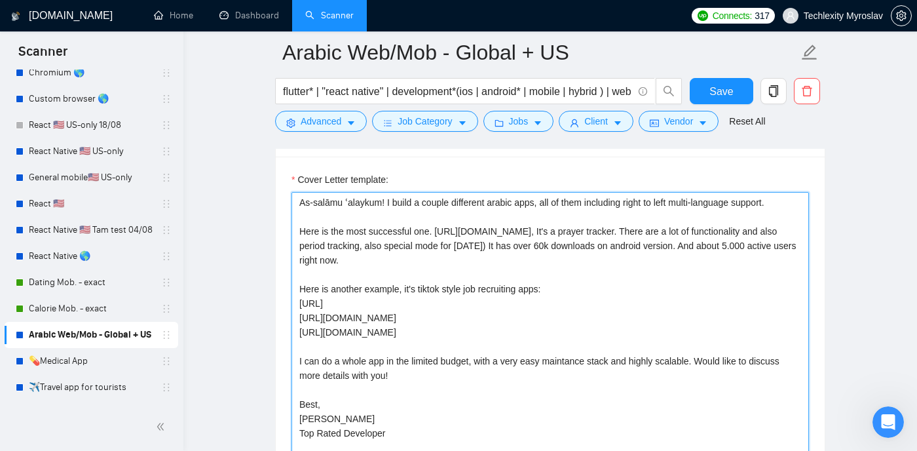
scroll to position [883, 0]
click at [632, 204] on textarea "As-salāmu ʿalaykum! I build a couple different arabic apps, all of them includi…" at bounding box center [551, 340] width 518 height 295
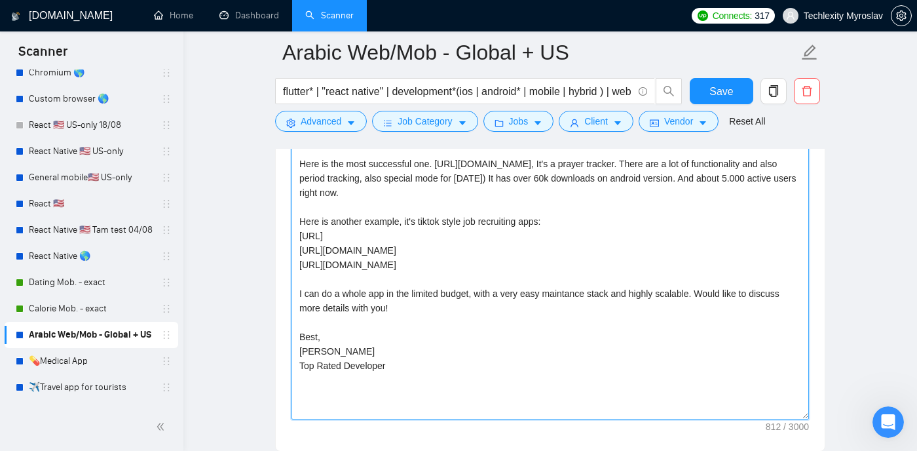
scroll to position [950, 0]
click at [618, 191] on textarea "As-salāmu ʿalaykum! I build a couple different arabic apps, all of them include…" at bounding box center [551, 272] width 518 height 295
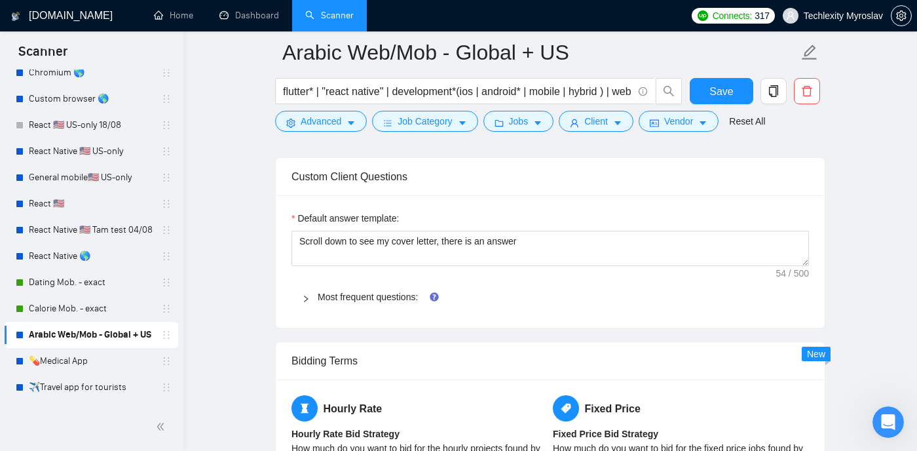
scroll to position [1259, 0]
type textarea "As-salāmu ʿalaykum! I build a couple different arabic apps, all of them include…"
